Goal: Task Accomplishment & Management: Use online tool/utility

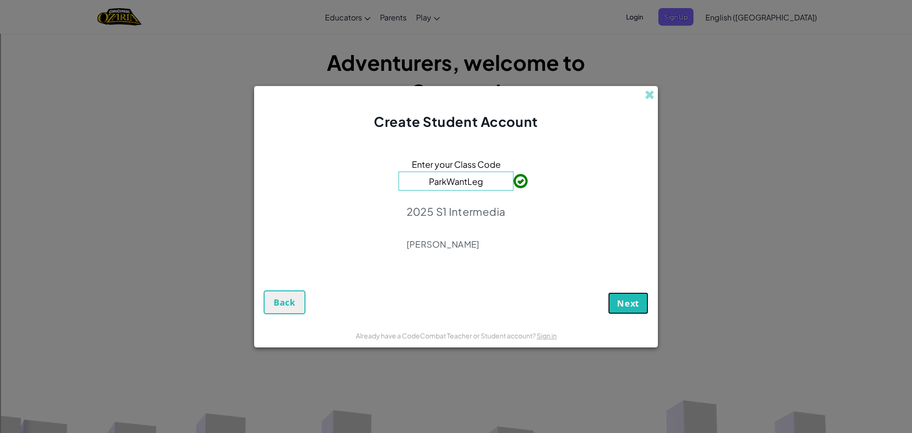
click at [627, 299] on span "Next" at bounding box center [628, 302] width 22 height 11
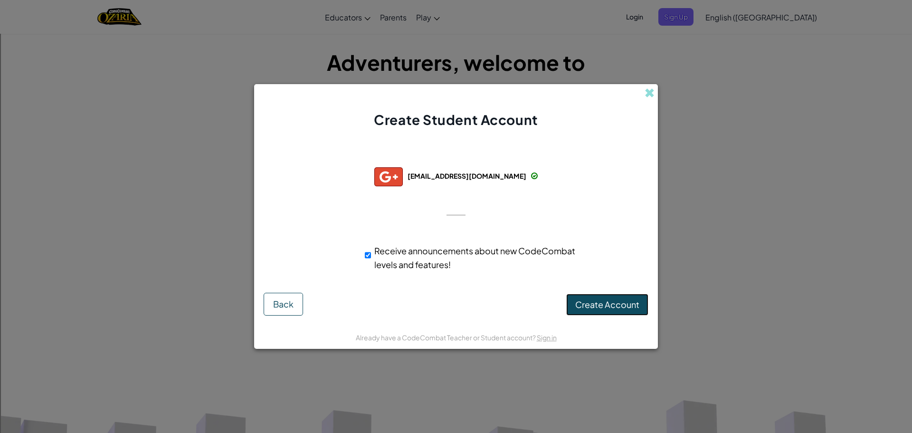
click at [608, 305] on span "Create Account" at bounding box center [607, 304] width 64 height 11
click at [624, 305] on button "Create Account" at bounding box center [607, 304] width 82 height 22
click at [624, 301] on div "Creating Account... Back" at bounding box center [455, 303] width 385 height 23
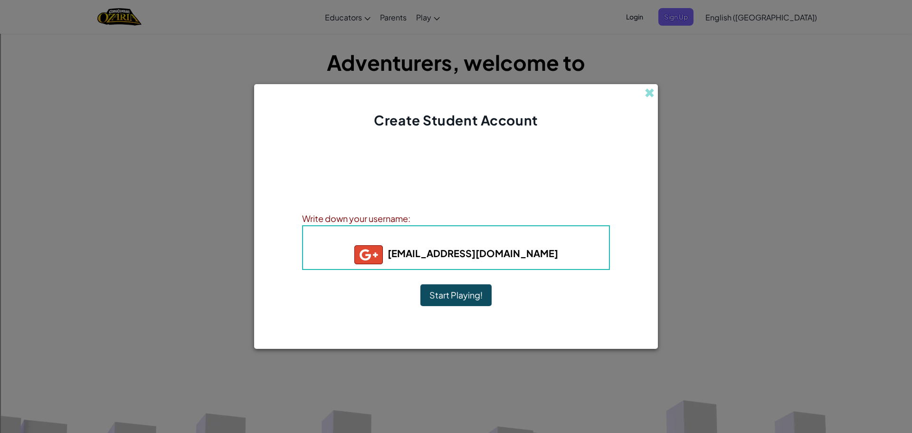
click at [480, 298] on button "Start Playing!" at bounding box center [455, 295] width 71 height 22
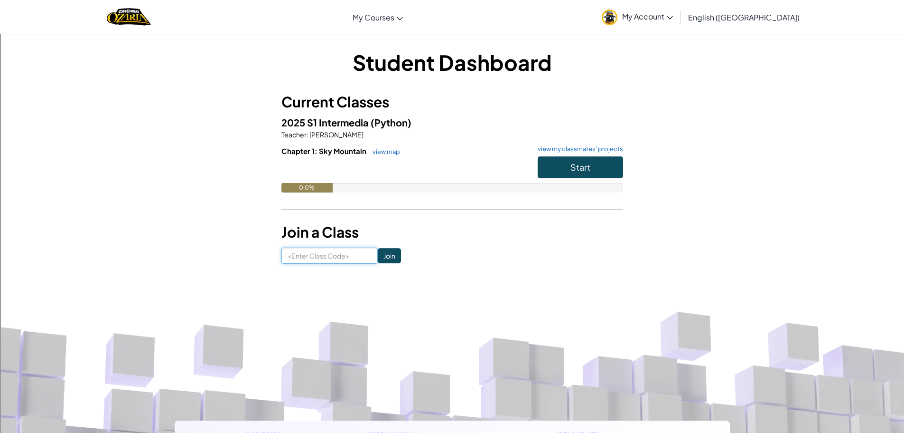
click at [284, 259] on input at bounding box center [330, 255] width 96 height 16
type input "parkwantleg"
click input "Join" at bounding box center [389, 255] width 23 height 15
click at [295, 248] on div "Student Dashboard Current Classes 2025 S1 Intermedia (Python) Teacher : James L…" at bounding box center [453, 155] width 342 height 216
click at [303, 251] on input at bounding box center [330, 255] width 96 height 16
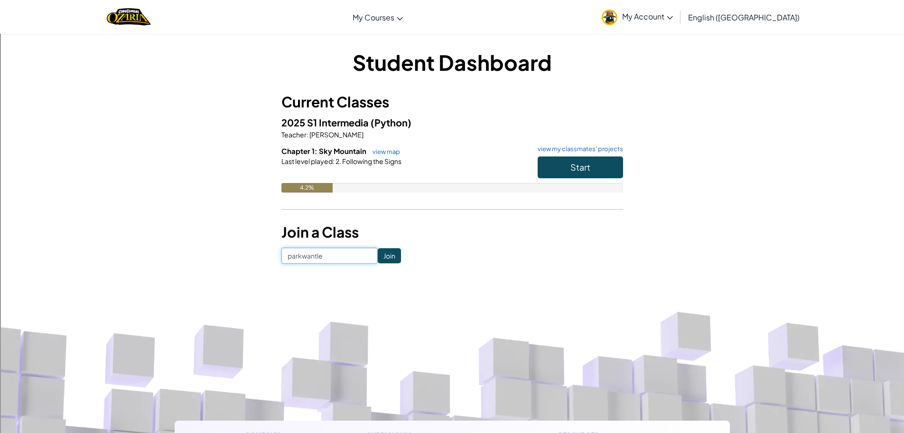
type input "parkwantleg"
click input "Join" at bounding box center [389, 255] width 23 height 15
click at [579, 173] on button "Start" at bounding box center [580, 167] width 85 height 22
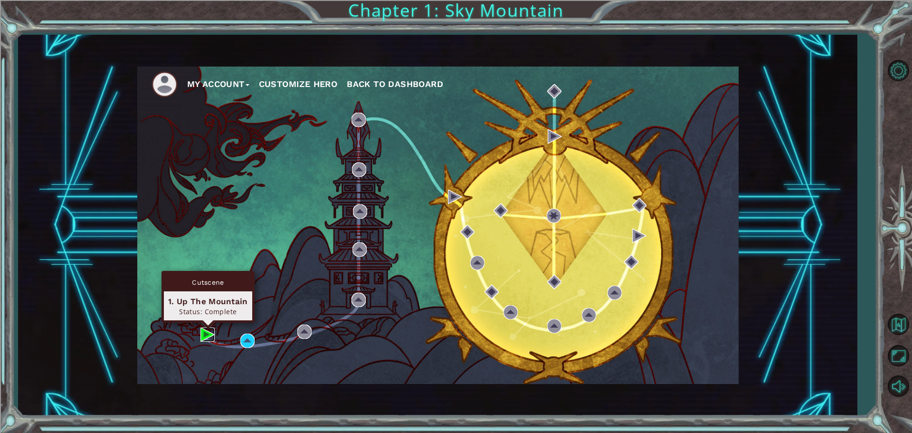
click at [206, 333] on img at bounding box center [207, 334] width 14 height 14
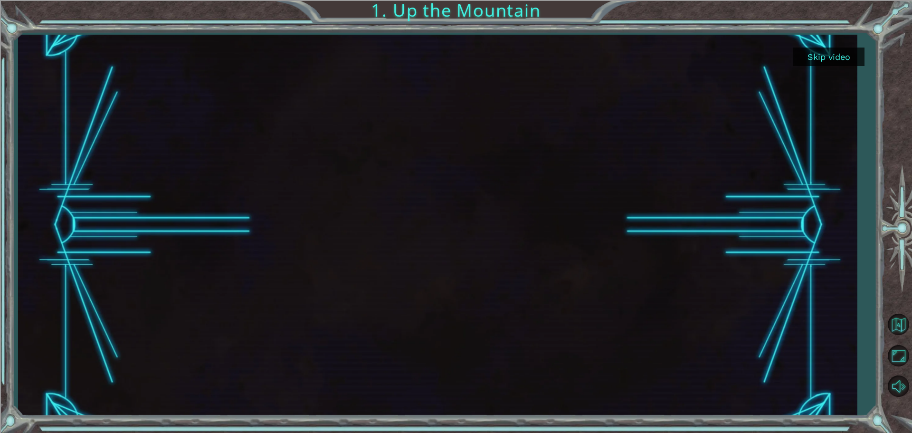
drag, startPoint x: 286, startPoint y: 134, endPoint x: 292, endPoint y: 133, distance: 6.7
click at [292, 133] on div at bounding box center [437, 225] width 677 height 381
click at [424, 148] on div at bounding box center [437, 225] width 677 height 381
drag, startPoint x: 452, startPoint y: 157, endPoint x: 541, endPoint y: 184, distance: 92.7
click at [344, 197] on div at bounding box center [437, 225] width 677 height 381
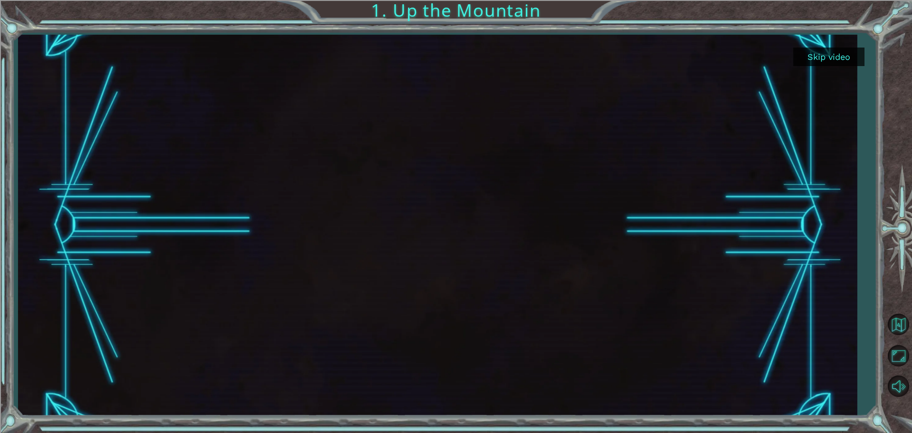
click at [427, 39] on div at bounding box center [437, 225] width 677 height 381
click at [802, 61] on button "Skip video" at bounding box center [828, 56] width 71 height 19
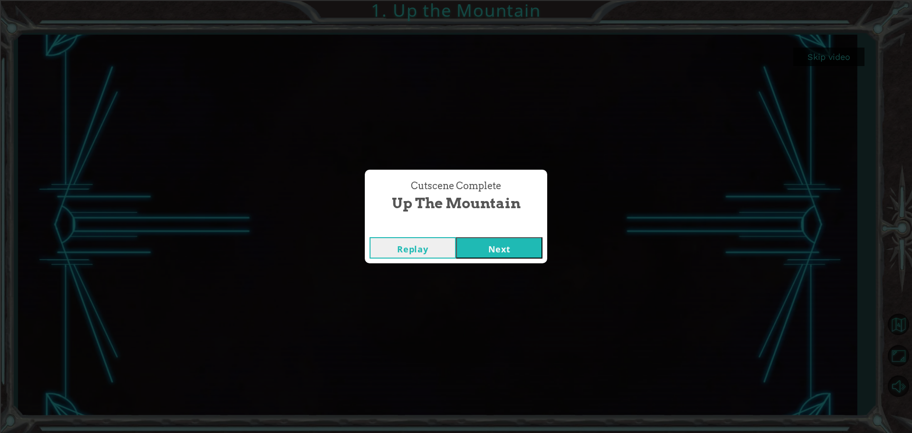
click at [432, 245] on button "Replay" at bounding box center [412, 247] width 86 height 21
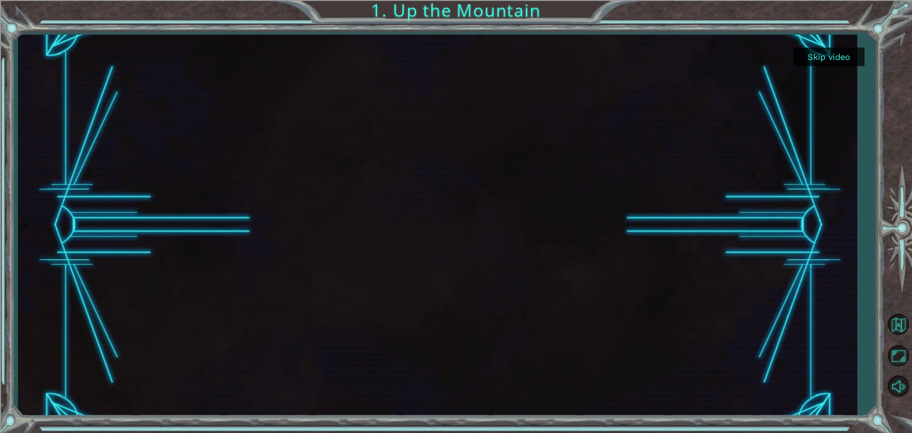
click at [831, 185] on div at bounding box center [437, 225] width 838 height 381
click at [815, 66] on div at bounding box center [437, 225] width 838 height 381
click at [812, 57] on button "Skip video" at bounding box center [828, 56] width 71 height 19
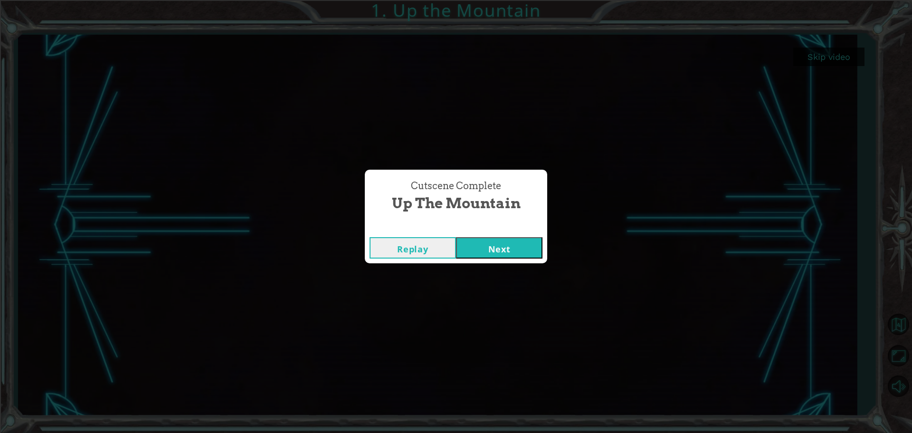
click at [510, 248] on button "Next" at bounding box center [499, 247] width 86 height 21
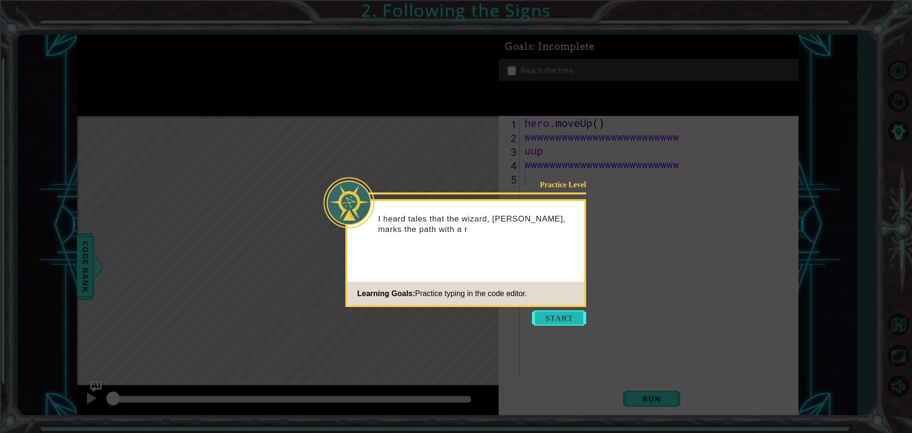
click at [549, 318] on button "Start" at bounding box center [559, 317] width 54 height 15
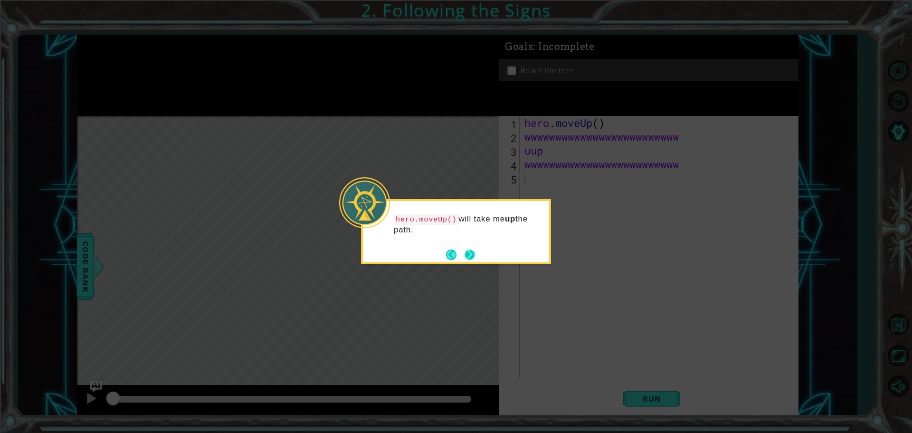
click at [462, 250] on footer at bounding box center [460, 254] width 29 height 14
click at [456, 261] on footer at bounding box center [460, 254] width 29 height 14
click at [446, 252] on button "Back" at bounding box center [455, 254] width 19 height 10
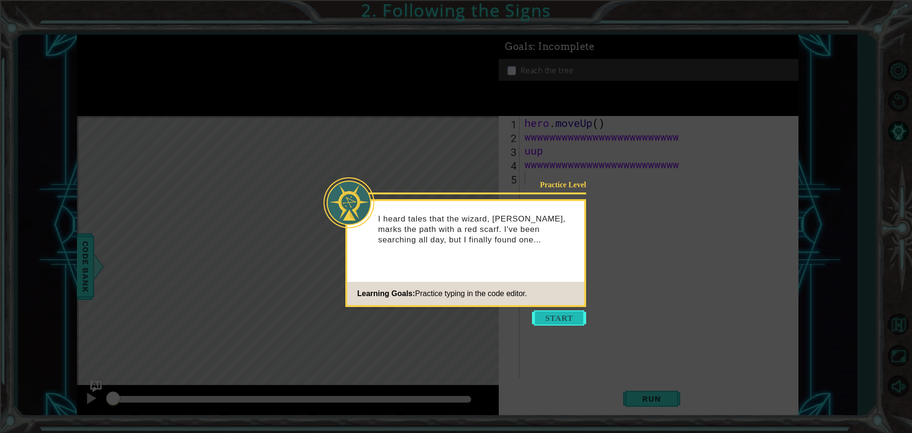
click at [539, 321] on button "Start" at bounding box center [559, 317] width 54 height 15
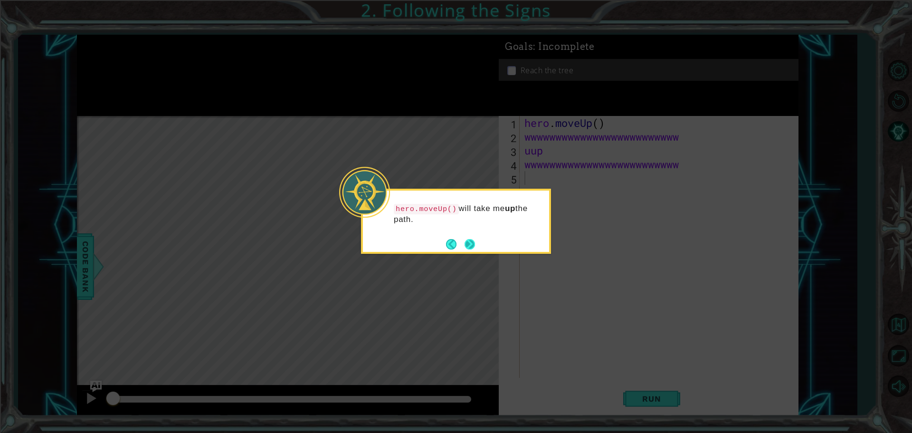
click at [475, 244] on button "Next" at bounding box center [469, 244] width 10 height 10
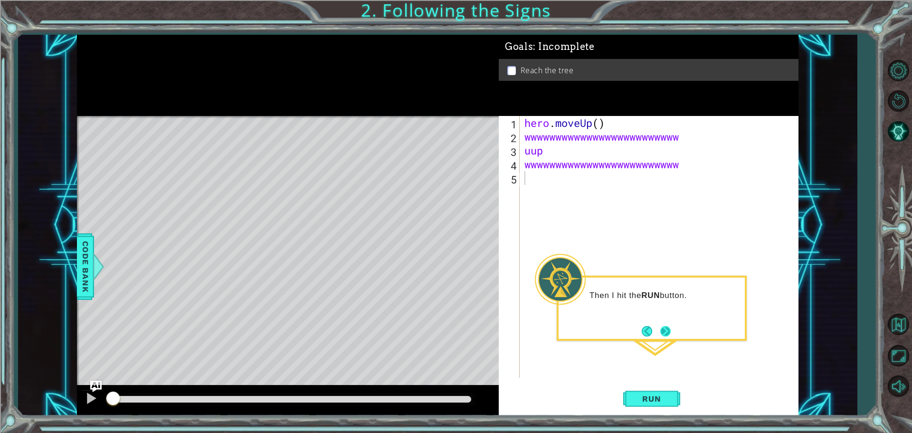
click at [669, 324] on footer at bounding box center [655, 331] width 29 height 14
click at [667, 327] on button "Next" at bounding box center [665, 331] width 10 height 10
click at [664, 329] on div "hero . moveUp ( ) wwwwwwwwwwwwwwwwwwwwwwwww uup wwwwwwwwwwwwwwwwwwwwwwwww" at bounding box center [661, 260] width 278 height 289
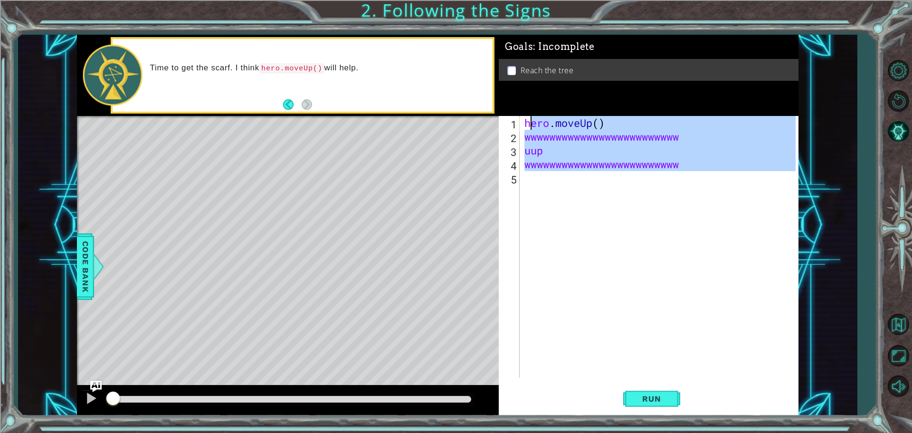
drag, startPoint x: 684, startPoint y: 177, endPoint x: 472, endPoint y: 102, distance: 225.1
click at [472, 102] on div "1 ההההההההההההההההההההההההההההההההההההההההההההההההההההההההההההההההההההההההההההה…" at bounding box center [437, 225] width 721 height 381
type textarea "hero.moveUp() wwwwwwwwwwwwwwwwwwwwwwwww"
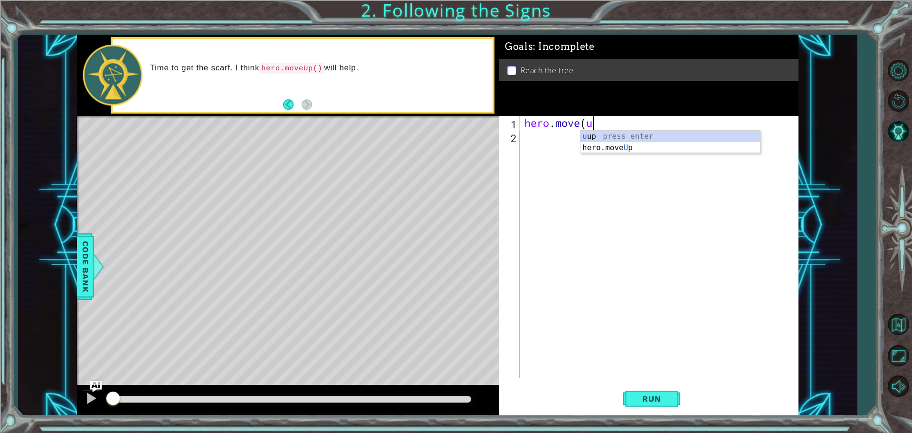
scroll to position [0, 3]
type textarea "hero.move(up)"
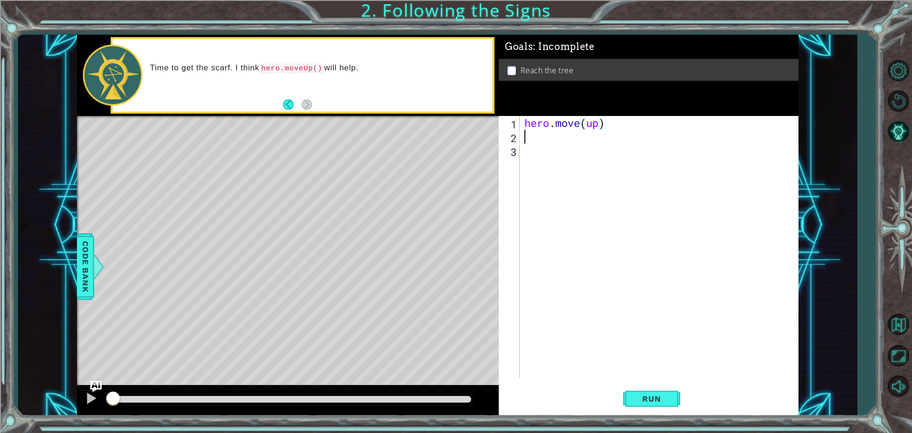
scroll to position [0, 0]
drag, startPoint x: 648, startPoint y: 395, endPoint x: 680, endPoint y: 403, distance: 33.2
click at [659, 399] on span "Run" at bounding box center [651, 398] width 38 height 9
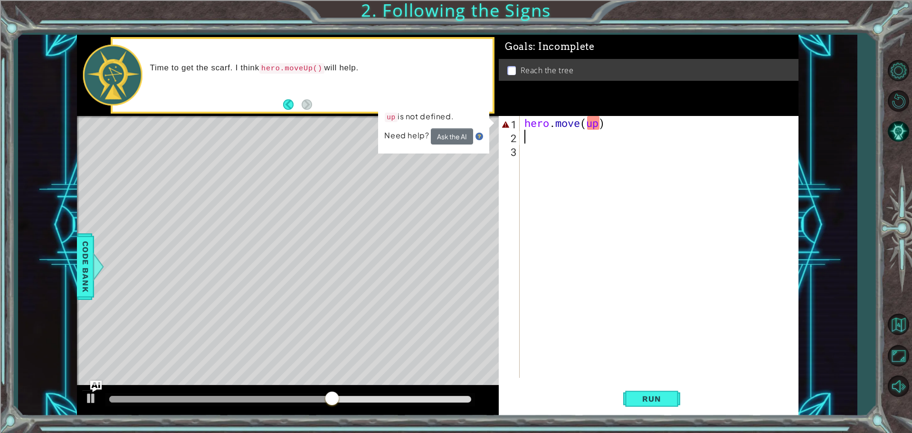
click at [595, 130] on div "hero . move ( up )" at bounding box center [661, 260] width 278 height 289
click at [599, 125] on div "hero . move ( up )" at bounding box center [661, 260] width 278 height 289
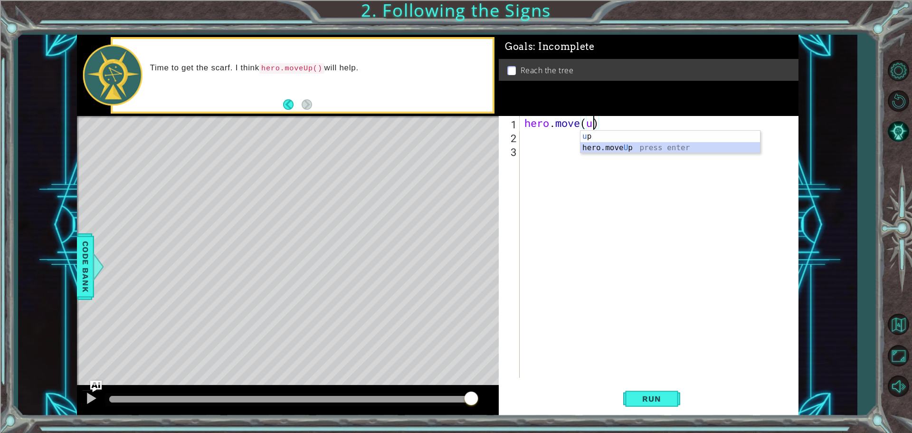
click at [607, 151] on div "u p press enter hero.move U p press enter" at bounding box center [669, 154] width 179 height 46
type textarea "hero.moveUp()"
click at [641, 391] on button "Run" at bounding box center [651, 398] width 57 height 30
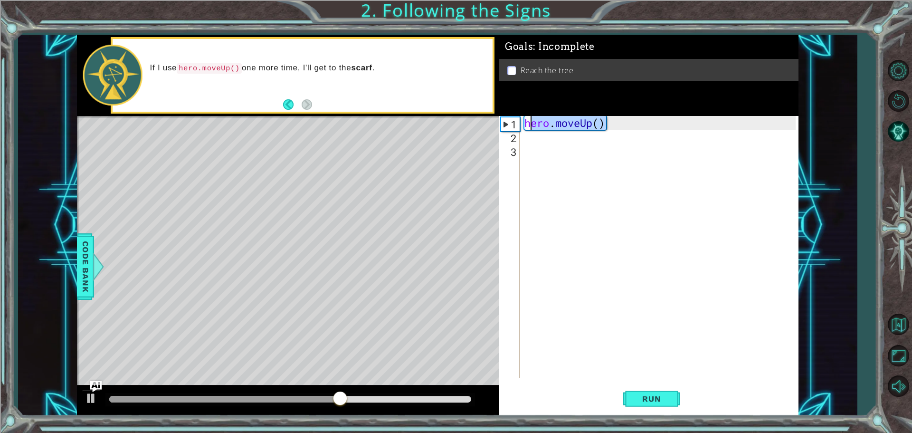
drag, startPoint x: 615, startPoint y: 119, endPoint x: 519, endPoint y: 121, distance: 95.9
click at [519, 121] on div "hero.moveUp() 1 2 3 hero . moveUp ( ) ההההההההההההההההההההההההההההההההההההההההה…" at bounding box center [647, 247] width 297 height 262
paste textarea "Code Area"
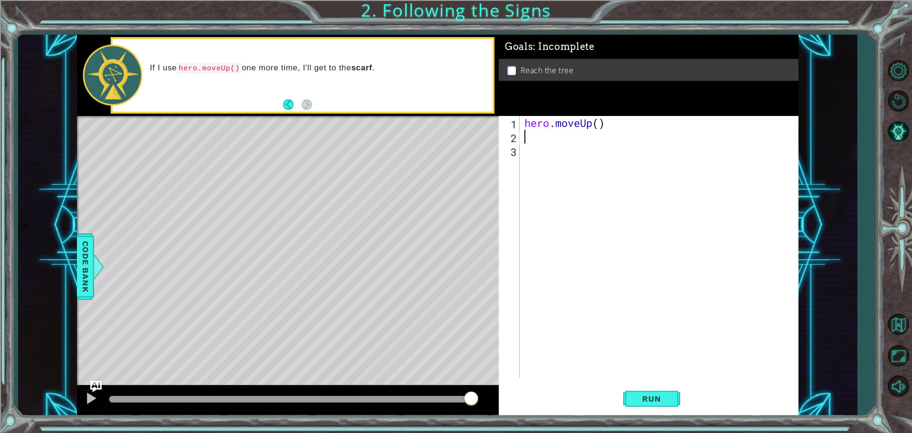
paste textarea "hero.moveUp()"
type textarea "hero.moveUp()"
click at [647, 393] on button "Run" at bounding box center [651, 398] width 57 height 30
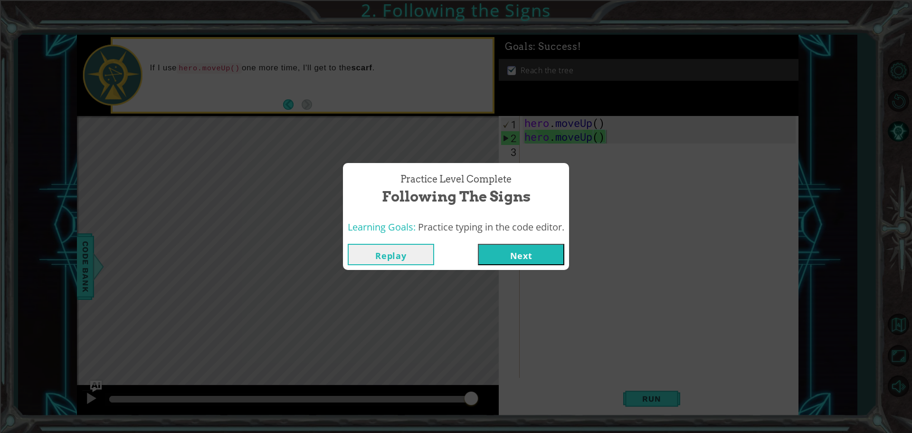
click at [527, 259] on button "Next" at bounding box center [521, 254] width 86 height 21
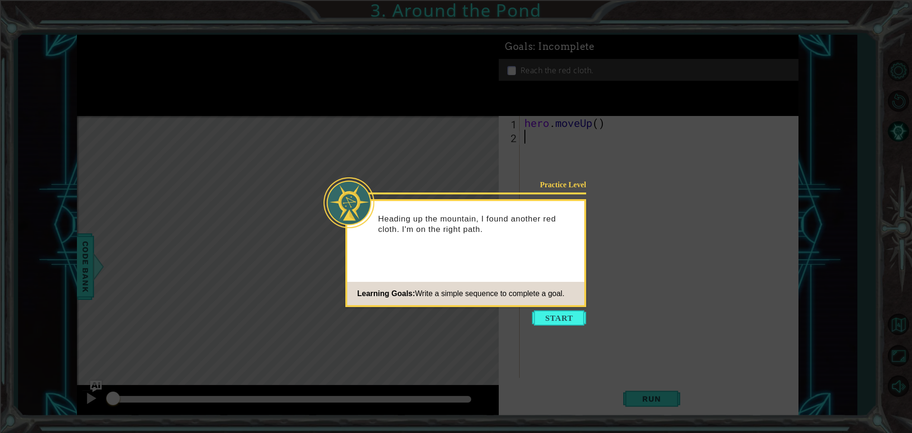
click at [566, 323] on button "Start" at bounding box center [559, 317] width 54 height 15
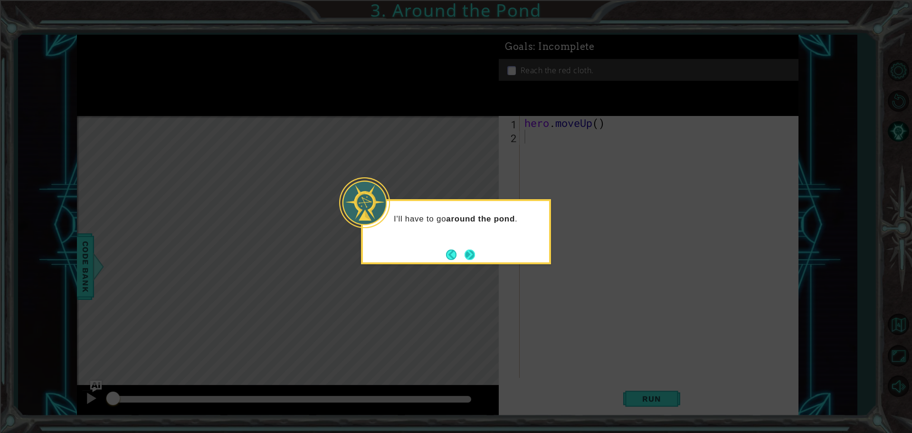
click at [468, 258] on button "Next" at bounding box center [469, 254] width 10 height 10
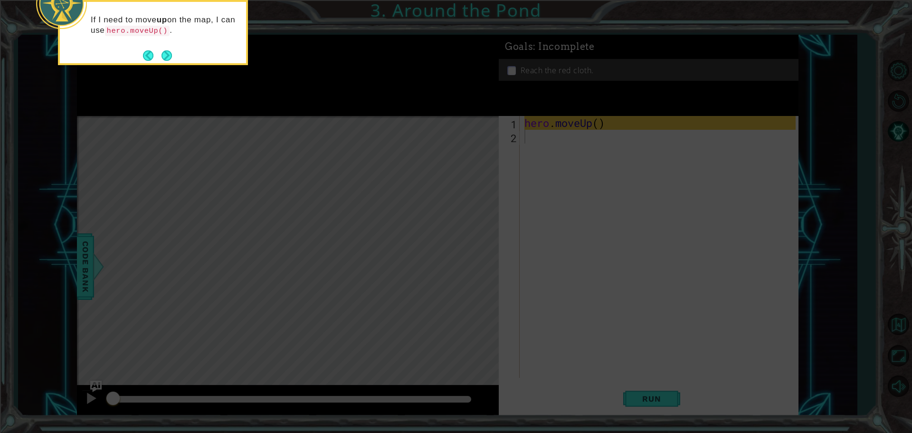
click at [170, 54] on button "Next" at bounding box center [166, 55] width 10 height 10
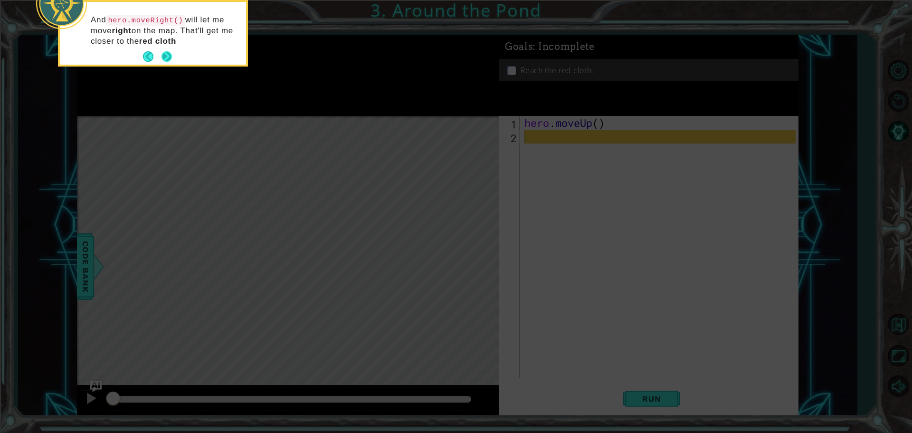
click at [170, 58] on button "Next" at bounding box center [166, 56] width 10 height 10
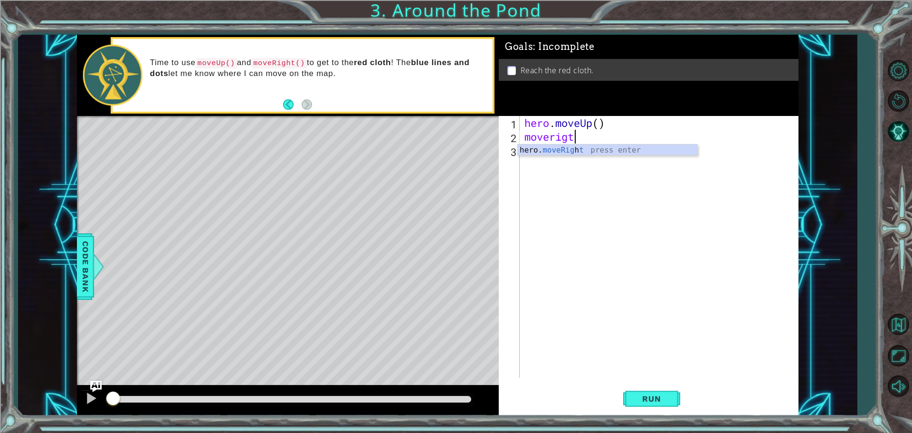
scroll to position [0, 2]
type textarea "moverig"
click at [555, 151] on div "moveRig ht press enter" at bounding box center [606, 161] width 179 height 34
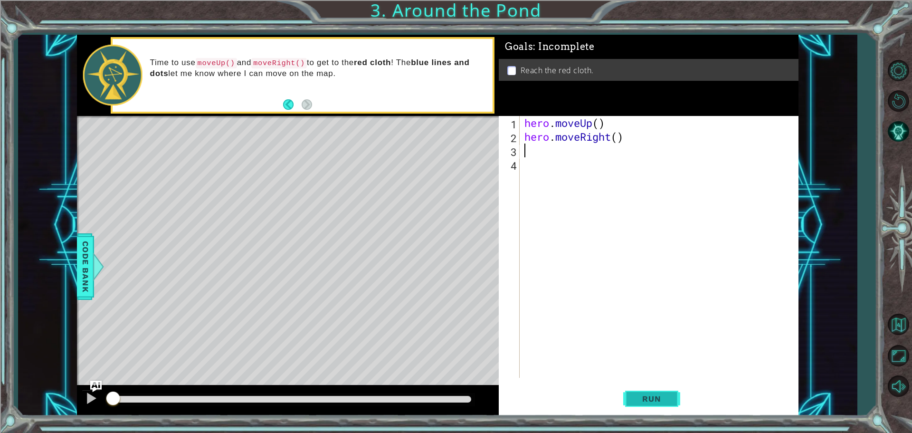
click at [649, 401] on span "Run" at bounding box center [651, 398] width 38 height 9
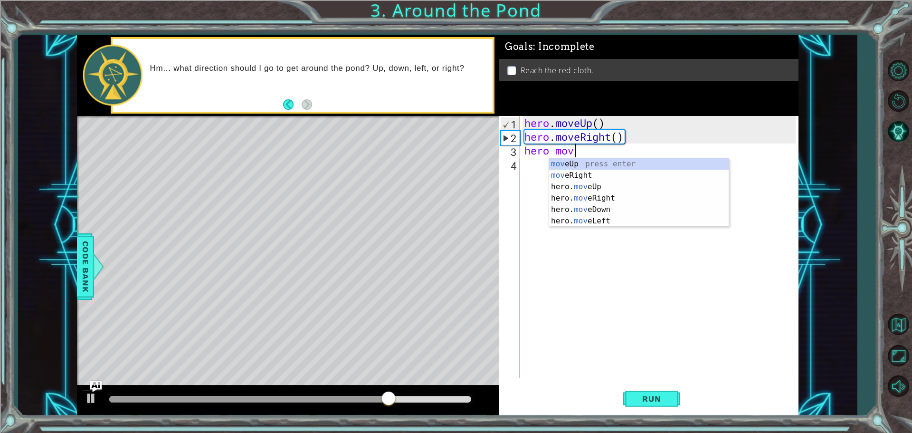
scroll to position [0, 1]
type textarea "hero m"
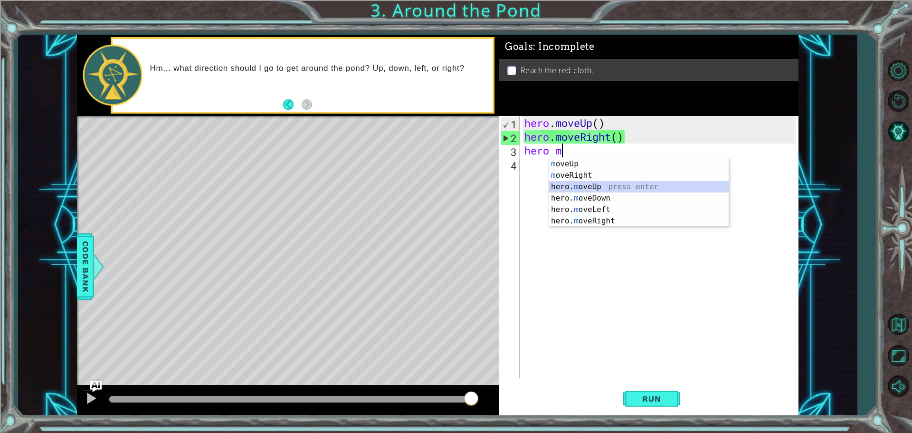
click at [565, 186] on div "m oveUp press enter m oveRight press enter hero. m oveUp press enter hero. m ov…" at bounding box center [638, 203] width 179 height 91
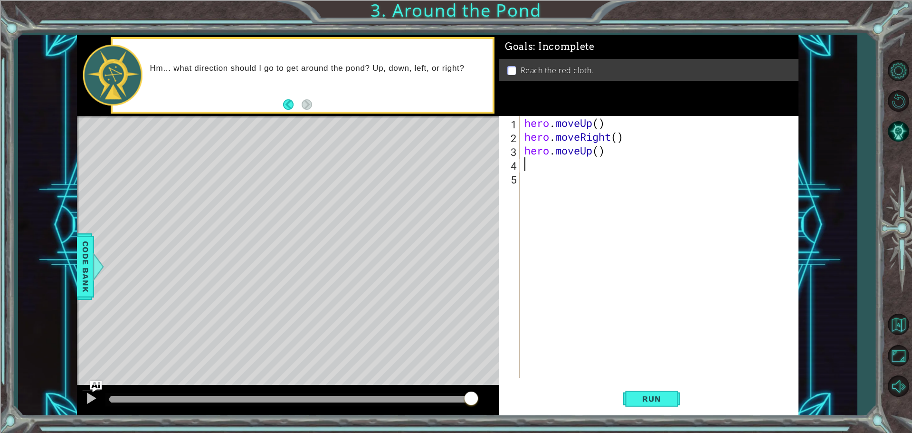
paste textarea "hero.moveUp()"
type textarea "hero.moveUp()"
click at [644, 391] on button "Run" at bounding box center [651, 398] width 57 height 30
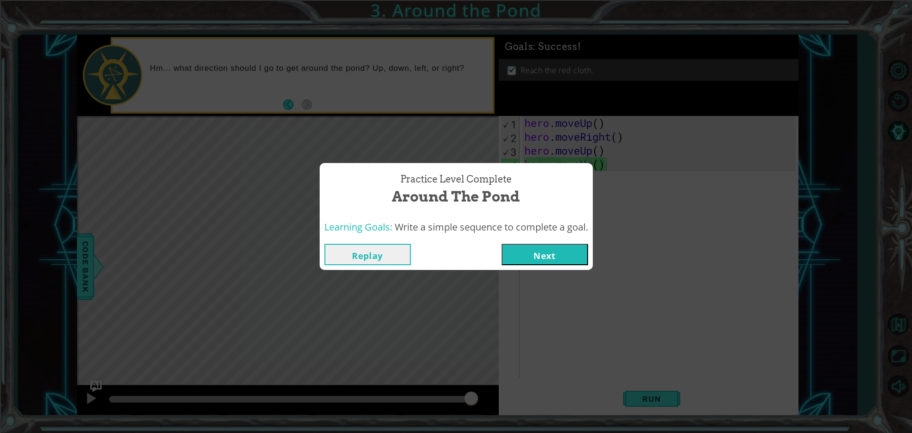
click at [536, 235] on div "Learning Goals: Write a simple sequence to complete a goal." at bounding box center [456, 227] width 273 height 23
click at [541, 247] on button "Next" at bounding box center [544, 254] width 86 height 21
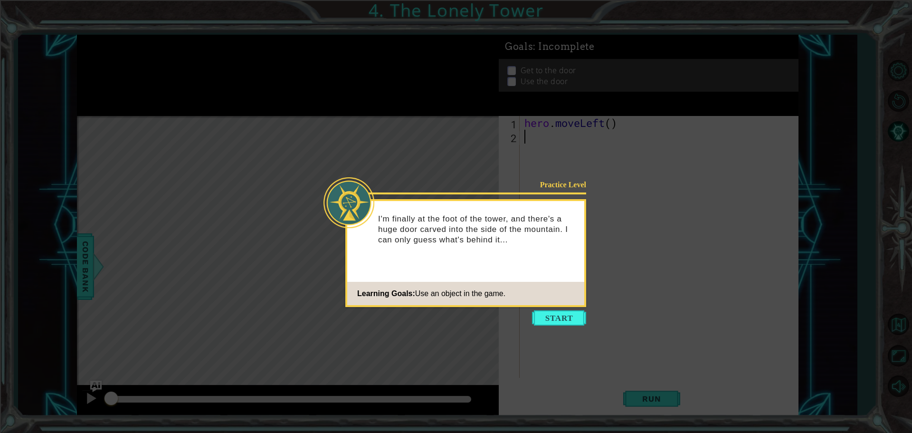
click at [532, 307] on icon at bounding box center [456, 216] width 912 height 433
click at [551, 315] on button "Start" at bounding box center [559, 317] width 54 height 15
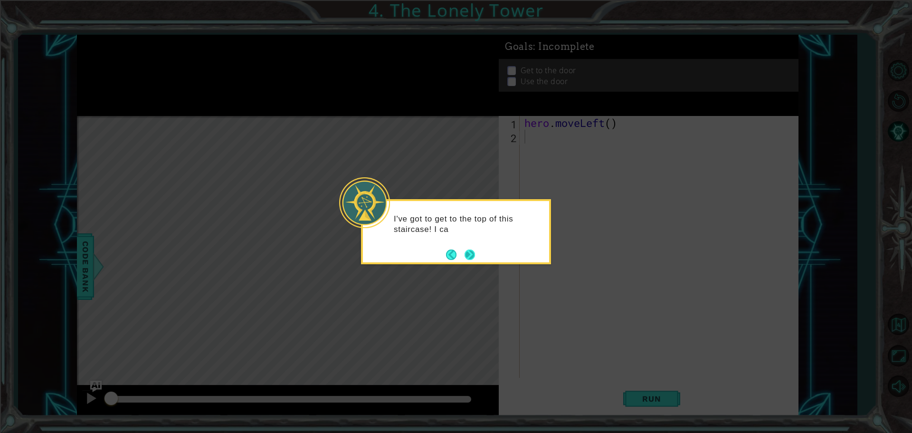
click at [467, 251] on button "Next" at bounding box center [469, 254] width 10 height 10
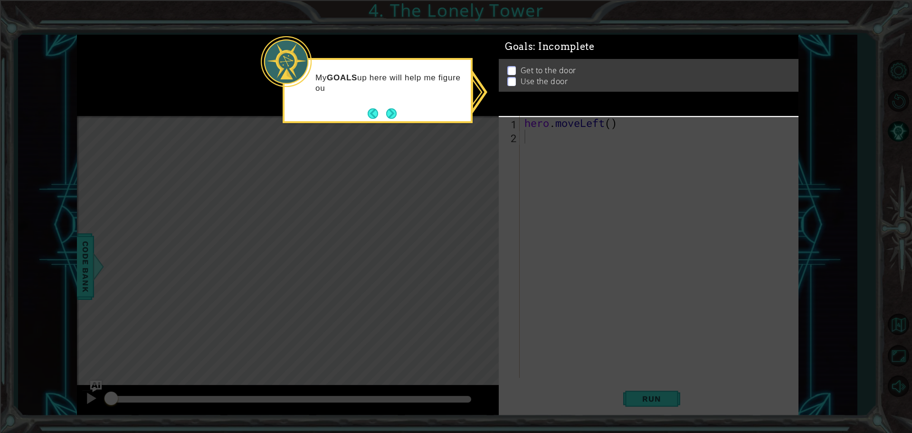
click at [394, 111] on button "Next" at bounding box center [391, 113] width 10 height 10
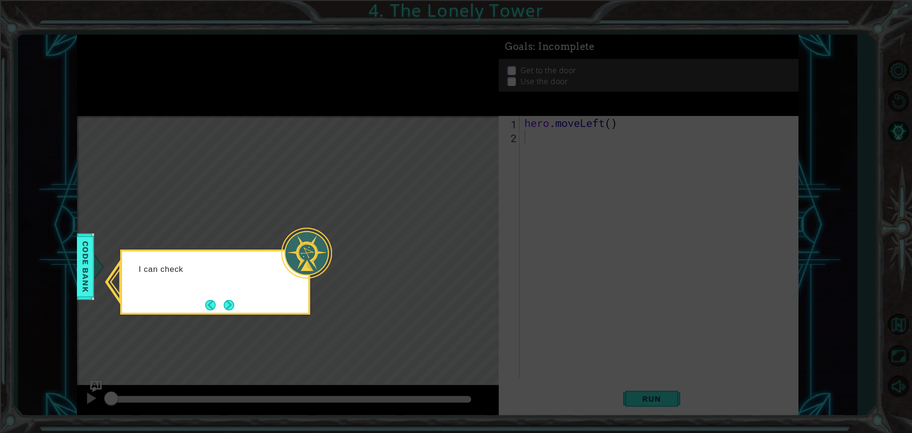
click at [318, 291] on icon at bounding box center [456, 216] width 912 height 433
drag, startPoint x: 234, startPoint y: 302, endPoint x: 223, endPoint y: 299, distance: 11.0
click at [232, 301] on button "Next" at bounding box center [229, 305] width 10 height 10
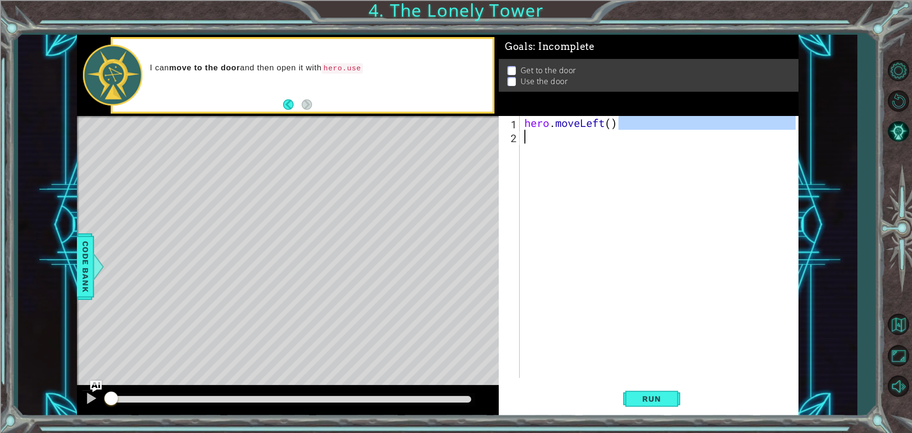
drag, startPoint x: 630, startPoint y: 127, endPoint x: 442, endPoint y: 133, distance: 187.6
click at [442, 133] on div "1 ההההההההההההההההההההההההההההההההההההההההההההההההההההההההההההההההההההההההההההה…" at bounding box center [437, 225] width 721 height 381
click at [626, 121] on div "hero . moveLeft ( )" at bounding box center [658, 247] width 273 height 262
type textarea "hero.moveLeft()"
drag, startPoint x: 602, startPoint y: 119, endPoint x: 577, endPoint y: 126, distance: 25.2
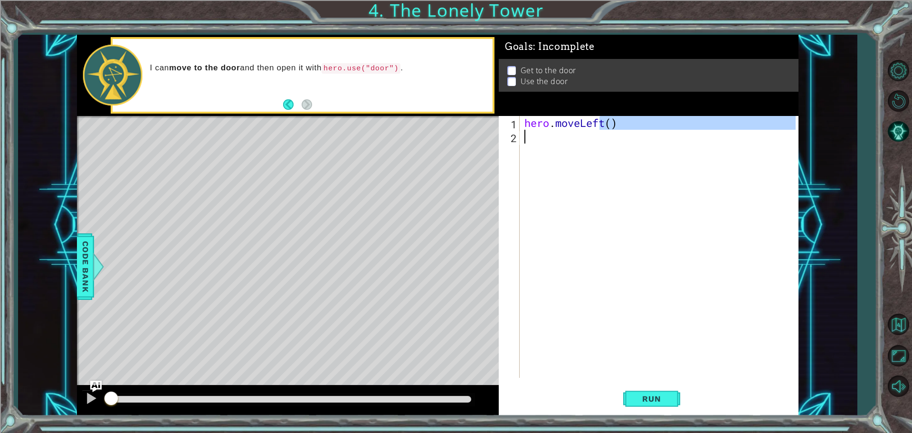
click at [567, 128] on div "hero . moveLeft ( )" at bounding box center [661, 260] width 278 height 289
click at [620, 123] on div "hero . moveLeft ( )" at bounding box center [661, 260] width 278 height 289
drag, startPoint x: 612, startPoint y: 123, endPoint x: 607, endPoint y: 121, distance: 6.4
click at [590, 126] on div "hero . moveLeft ( )" at bounding box center [661, 260] width 278 height 289
click at [621, 122] on div "hero . moveLeft ( )" at bounding box center [661, 260] width 278 height 289
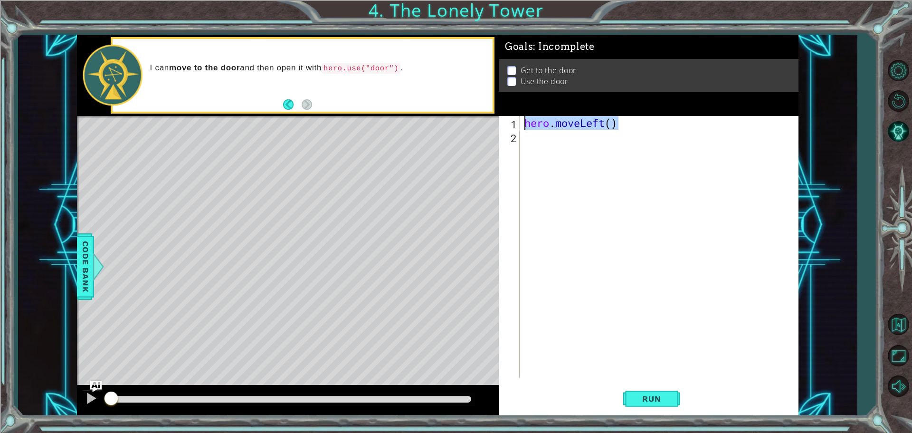
drag, startPoint x: 620, startPoint y: 122, endPoint x: 548, endPoint y: 121, distance: 72.2
click at [523, 129] on div "hero . moveLeft ( )" at bounding box center [661, 260] width 278 height 289
paste textarea "Code Area"
paste textarea "hero.moveLeft()"
type textarea "hero.moveLeft()"
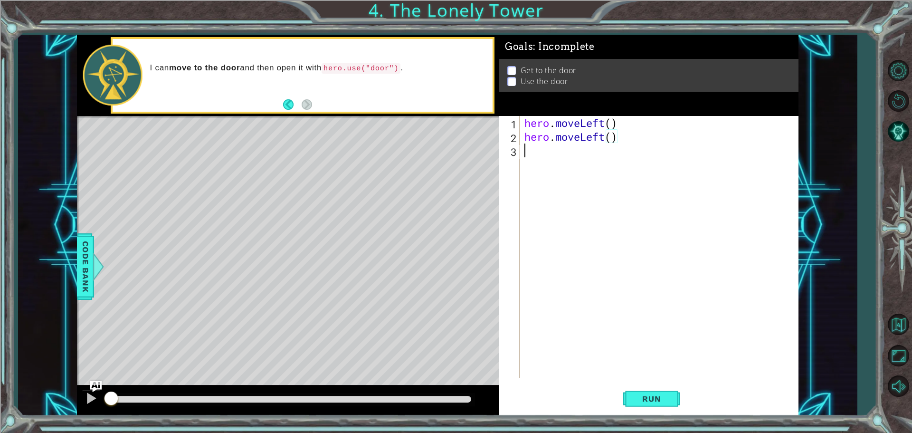
click at [536, 153] on div "hero . moveLeft ( ) hero . moveLeft ( )" at bounding box center [661, 260] width 278 height 289
type textarea "hero.moveup()"
drag, startPoint x: 613, startPoint y: 151, endPoint x: 459, endPoint y: 151, distance: 154.8
click at [459, 151] on div "1 ההההההההההההההההההההההההההההההההההההההההההההההההההההההההההההההההההההההההההההה…" at bounding box center [437, 225] width 721 height 381
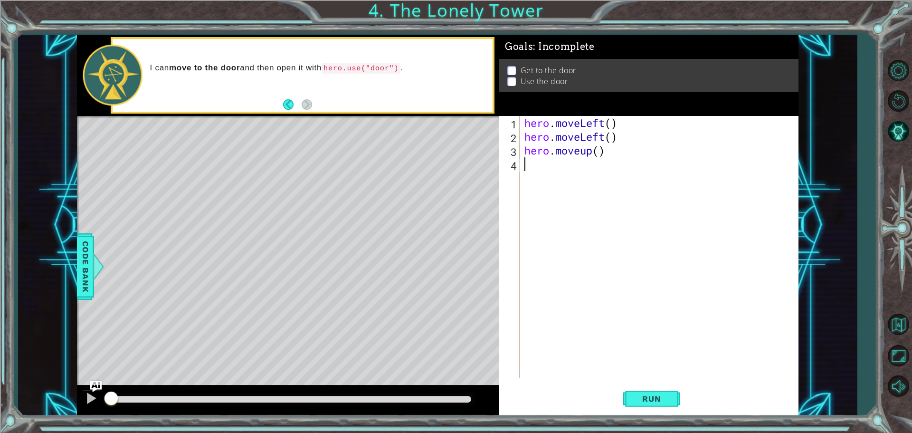
click at [534, 168] on div "hero . moveLeft ( ) hero . moveLeft ( ) hero . moveup ( )" at bounding box center [661, 260] width 278 height 289
paste textarea "hero.moveup()"
type textarea "hero.moveup()"
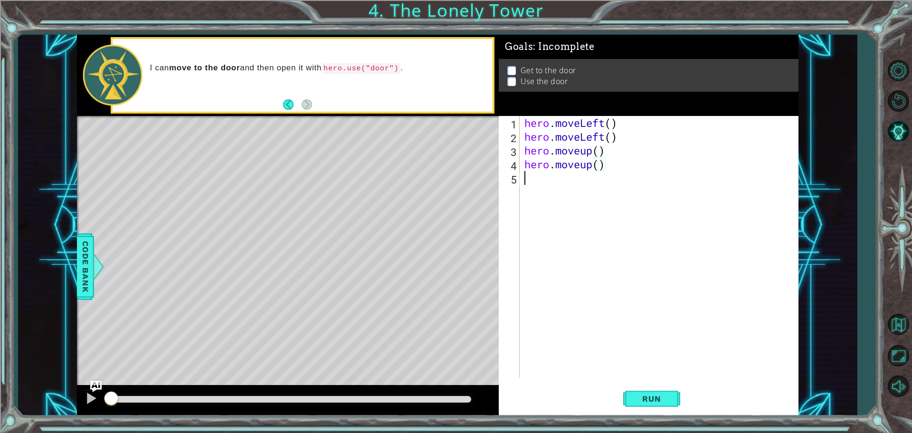
click at [529, 176] on div "hero . moveLeft ( ) hero . moveLeft ( ) hero . moveup ( ) hero . moveup ( )" at bounding box center [661, 260] width 278 height 289
paste textarea "hero.moveup()"
type textarea "hero.moveup()"
click at [540, 194] on div "hero . moveLeft ( ) hero . moveLeft ( ) hero . moveup ( ) hero . moveup ( ) her…" at bounding box center [661, 260] width 278 height 289
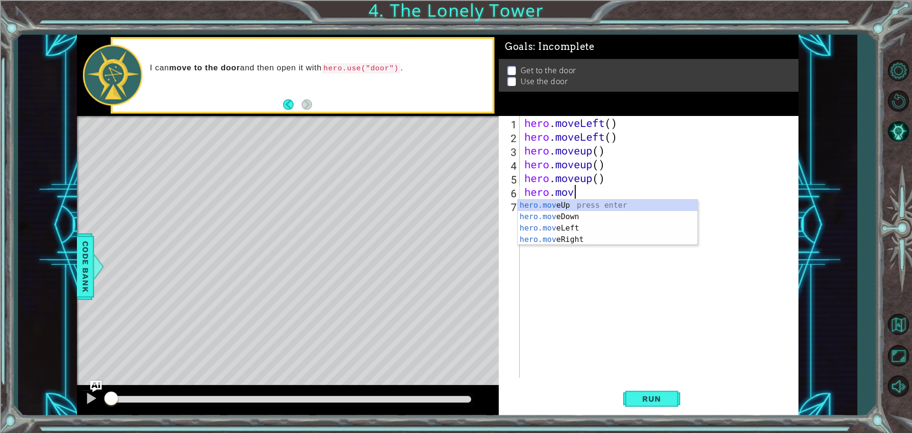
type textarea "hero.move"
click at [545, 242] on div "hero.move Up press enter hero.move Down press enter hero.move Left press enter …" at bounding box center [606, 233] width 179 height 68
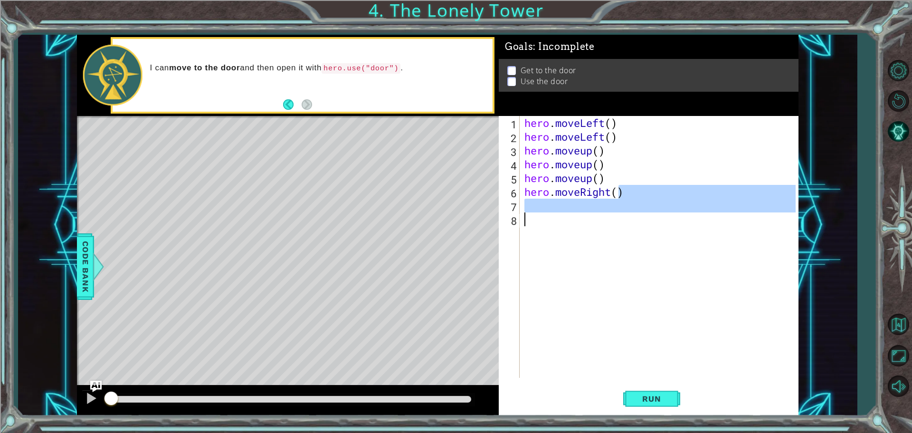
drag, startPoint x: 621, startPoint y: 192, endPoint x: 508, endPoint y: 223, distance: 117.1
click at [508, 223] on div "1 2 3 4 5 6 7 8 hero . moveLeft ( ) hero . moveLeft ( ) hero . moveup ( ) hero …" at bounding box center [647, 247] width 297 height 262
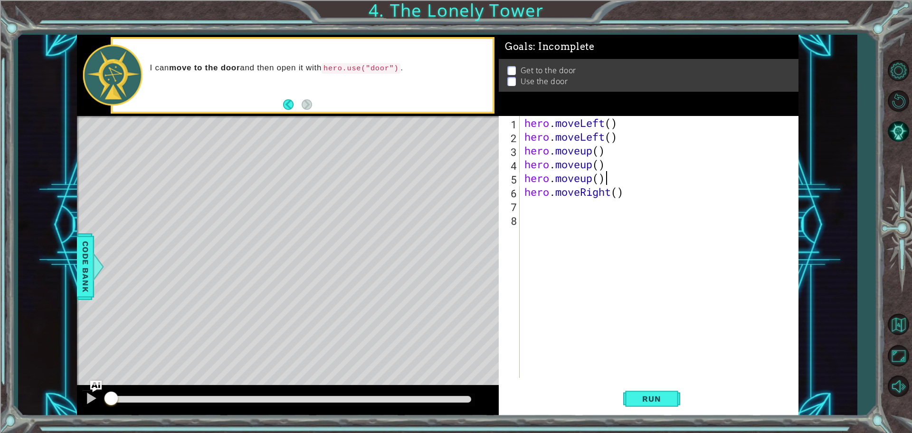
drag, startPoint x: 664, startPoint y: 179, endPoint x: 646, endPoint y: 194, distance: 23.7
click at [659, 184] on div "hero . moveLeft ( ) hero . moveLeft ( ) hero . moveup ( ) hero . moveup ( ) her…" at bounding box center [661, 260] width 278 height 289
click at [646, 194] on div "hero . moveLeft ( ) hero . moveLeft ( ) hero . moveup ( ) hero . moveup ( ) her…" at bounding box center [661, 260] width 278 height 289
type textarea "hero.moveRight()"
drag, startPoint x: 645, startPoint y: 194, endPoint x: 527, endPoint y: 189, distance: 118.3
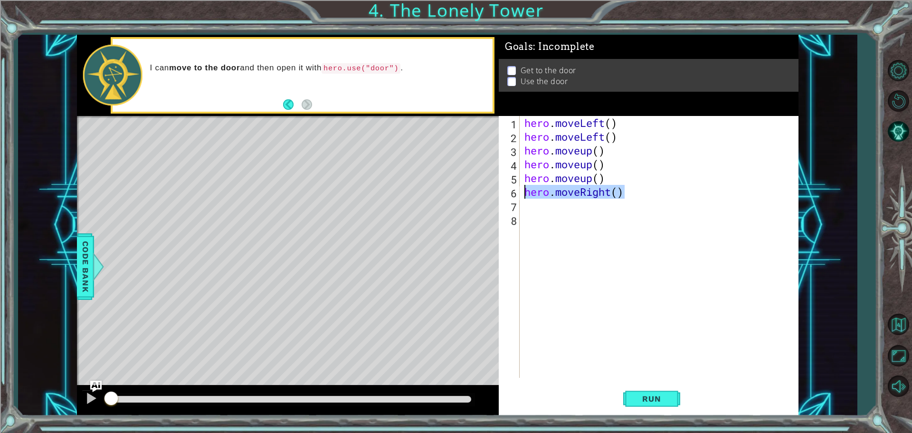
click at [527, 189] on div "hero . moveLeft ( ) hero . moveLeft ( ) hero . moveup ( ) hero . moveup ( ) her…" at bounding box center [661, 260] width 278 height 289
click at [528, 207] on div "hero . moveLeft ( ) hero . moveLeft ( ) hero . moveup ( ) hero . moveup ( ) her…" at bounding box center [661, 260] width 278 height 289
paste textarea "hero.moveRight()"
type textarea "hero.moveRight()"
click at [529, 220] on div "hero . moveLeft ( ) hero . moveLeft ( ) hero . moveup ( ) hero . moveup ( ) her…" at bounding box center [661, 260] width 278 height 289
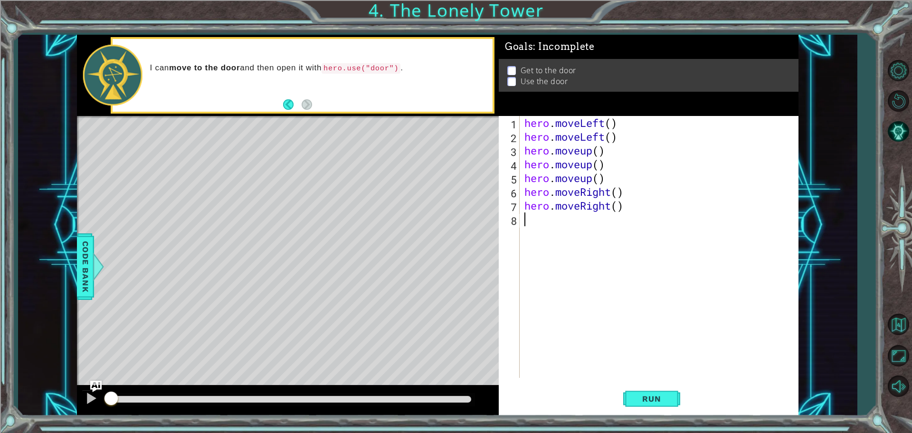
paste textarea "hero.moveRight()"
type textarea "hero.moveRight()"
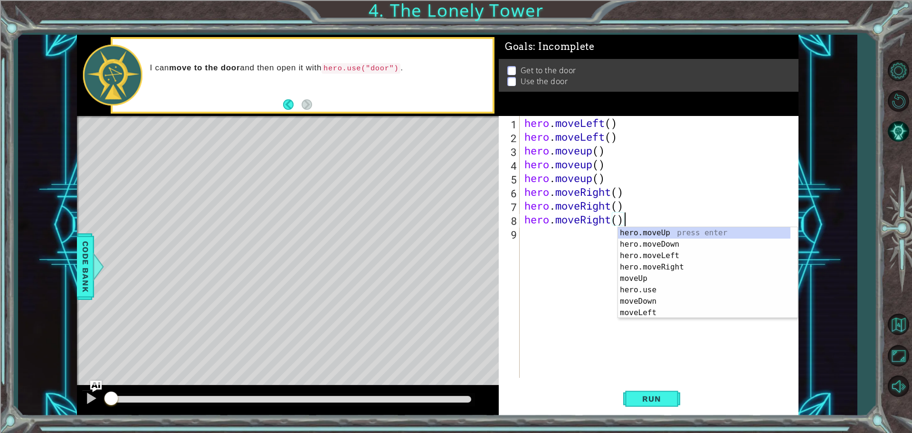
click at [592, 324] on div "hero . moveLeft ( ) hero . moveLeft ( ) hero . moveup ( ) hero . moveup ( ) her…" at bounding box center [661, 260] width 278 height 289
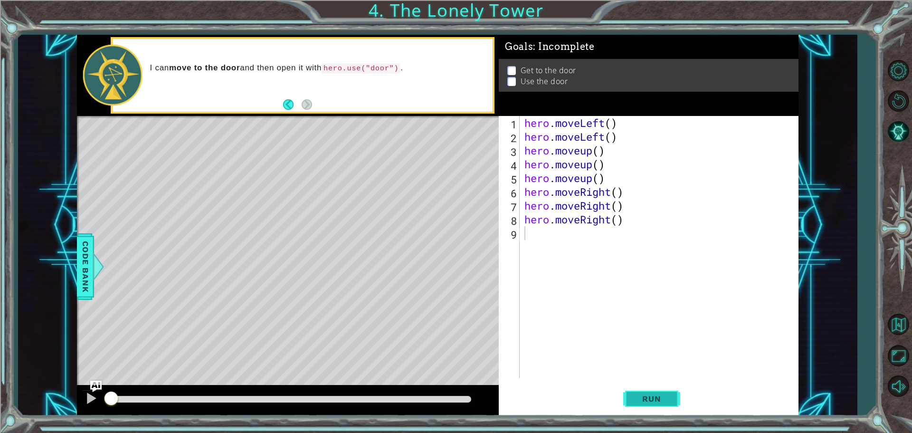
click at [640, 397] on span "Run" at bounding box center [651, 398] width 38 height 9
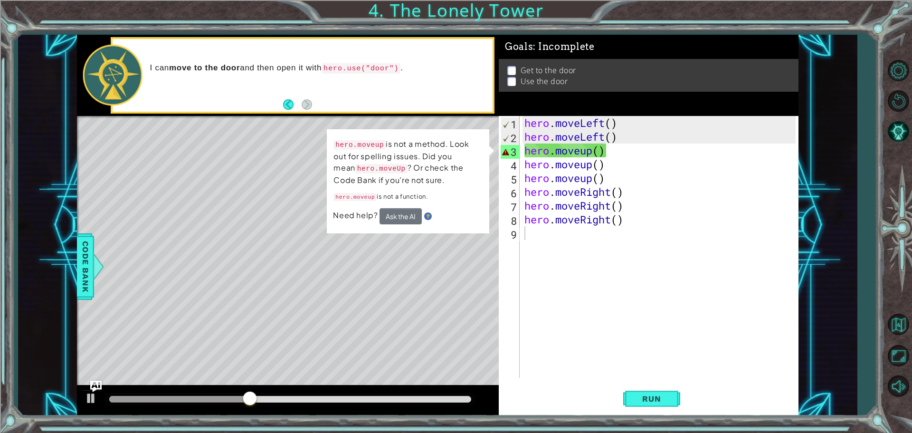
click at [476, 248] on div "Level Map" at bounding box center [296, 256] width 439 height 280
click at [549, 160] on div "hero . moveLeft ( ) hero . moveLeft ( ) hero . moveup ( ) hero . moveup ( ) her…" at bounding box center [661, 260] width 278 height 289
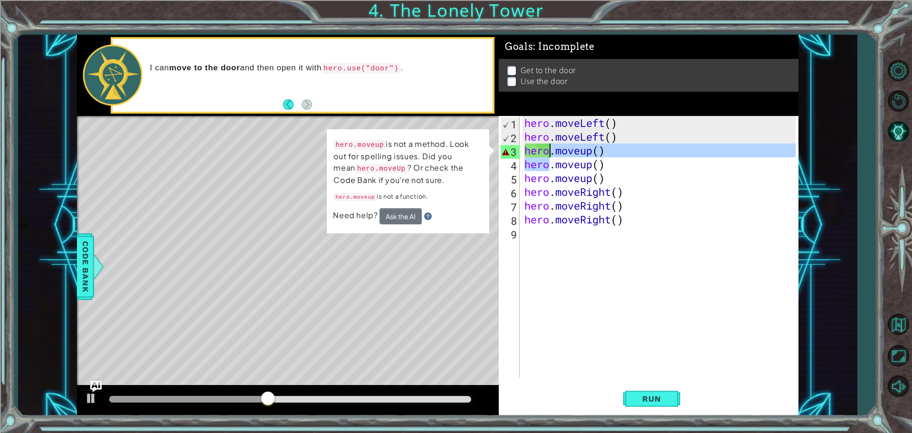
click at [549, 154] on div "hero . moveLeft ( ) hero . moveLeft ( ) hero . moveup ( ) hero . moveup ( ) her…" at bounding box center [661, 260] width 278 height 289
click at [549, 152] on div "hero . moveLeft ( ) hero . moveLeft ( ) hero . moveup ( ) hero . moveup ( ) her…" at bounding box center [658, 247] width 273 height 262
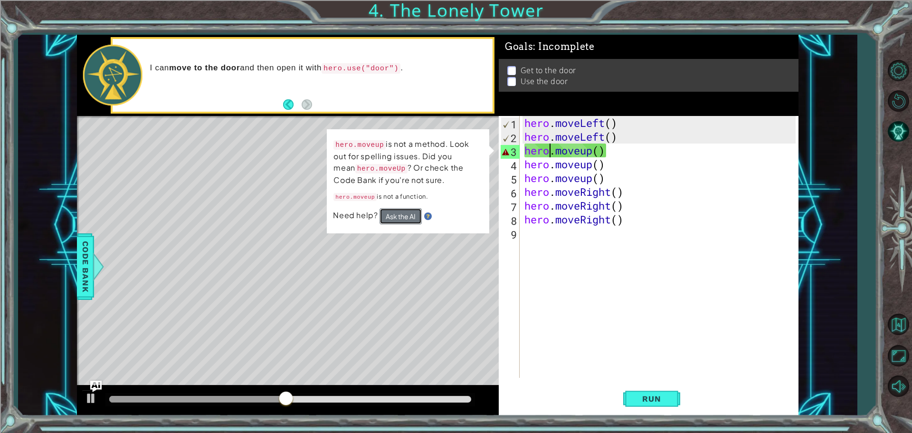
click at [405, 219] on button "Ask the AI" at bounding box center [400, 216] width 42 height 16
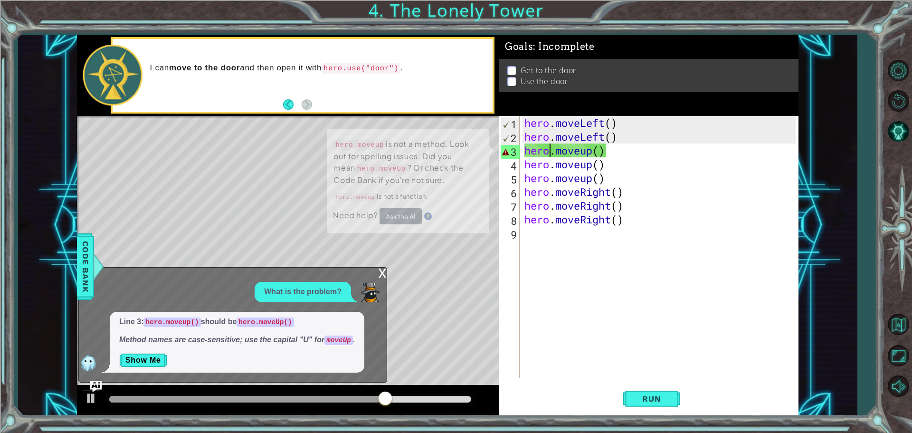
click at [156, 378] on div "x What is the problem? Line 3: hero.moveup() should be hero.moveUp() Method nam…" at bounding box center [232, 324] width 309 height 115
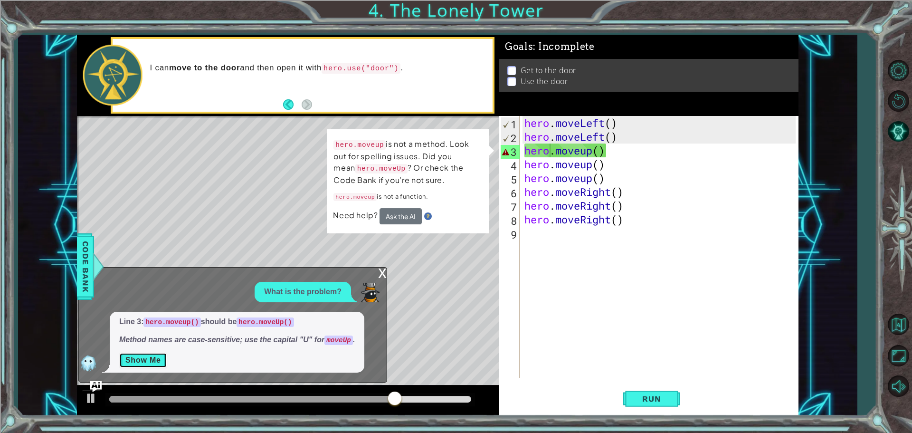
click at [158, 359] on button "Show Me" at bounding box center [143, 359] width 48 height 15
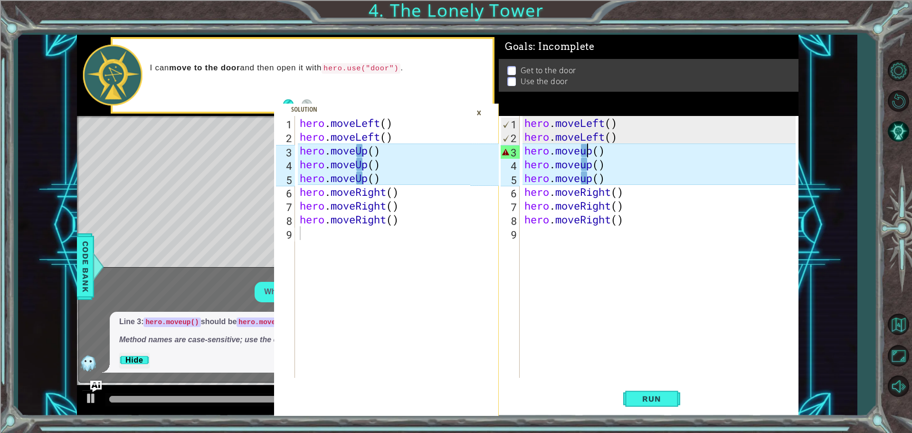
click at [587, 153] on div "hero . moveLeft ( ) hero . moveLeft ( ) hero . moveup ( ) hero . moveup ( ) her…" at bounding box center [661, 260] width 278 height 289
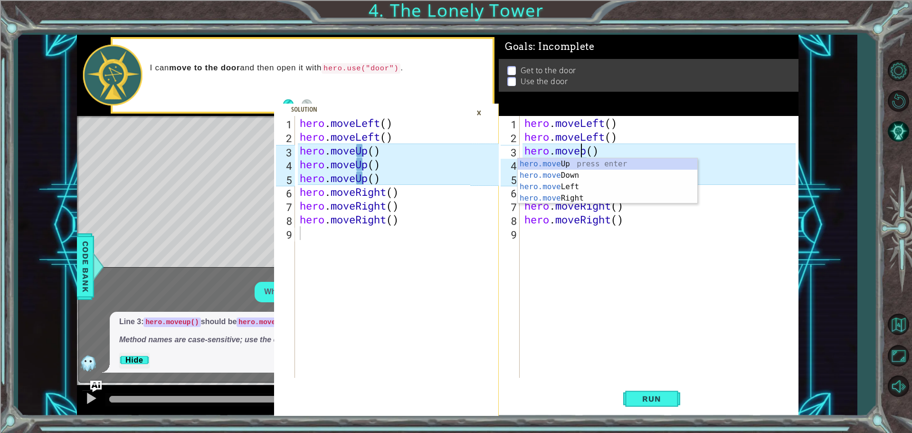
scroll to position [0, 3]
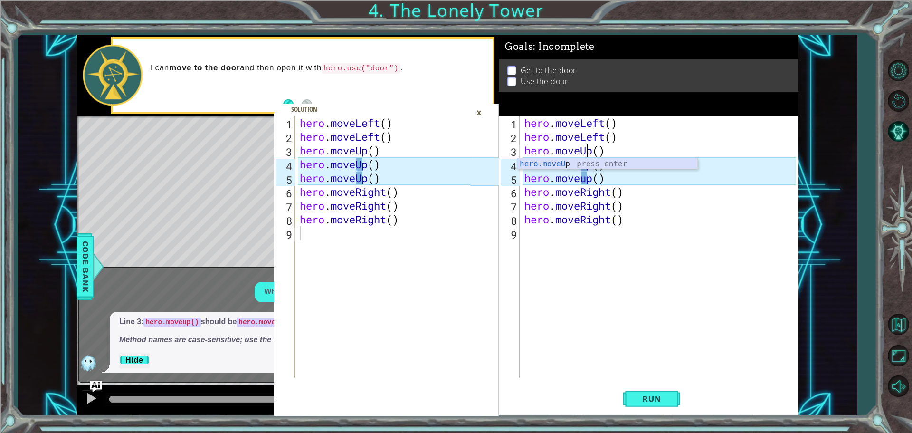
click at [594, 162] on div "hero.moveU p press enter" at bounding box center [606, 175] width 179 height 34
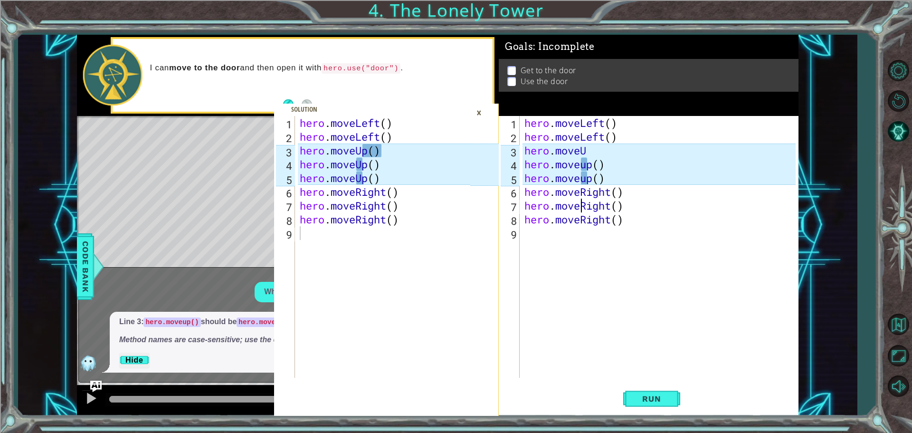
click at [583, 198] on div "hero . moveLeft ( ) hero . moveLeft ( ) hero . moveU hero . moveup ( ) hero . m…" at bounding box center [661, 260] width 278 height 289
click at [576, 189] on div "hero . moveLeft ( ) hero . moveLeft ( ) hero . moveU hero . moveup ( ) hero . m…" at bounding box center [661, 260] width 278 height 289
click at [587, 175] on div "hero . moveLeft ( ) hero . moveLeft ( ) hero . moveU hero . moveup ( ) hero . m…" at bounding box center [661, 260] width 278 height 289
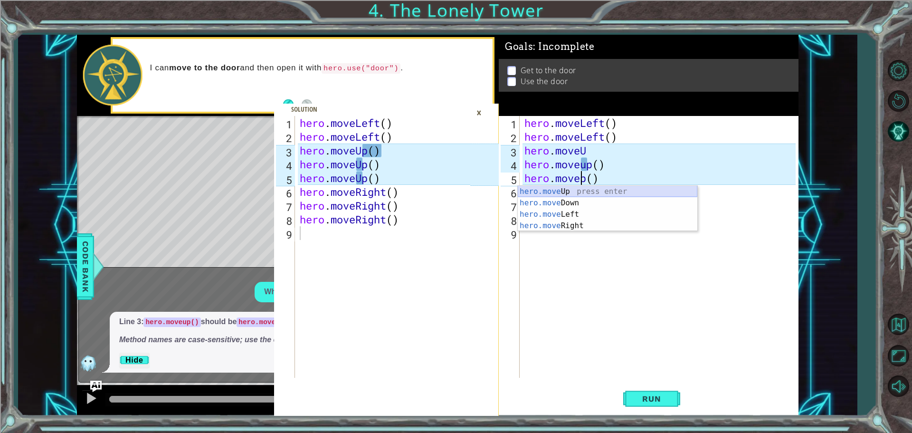
click at [574, 193] on div "hero.move Up press enter hero.move Down press enter hero.move Left press enter …" at bounding box center [606, 220] width 179 height 68
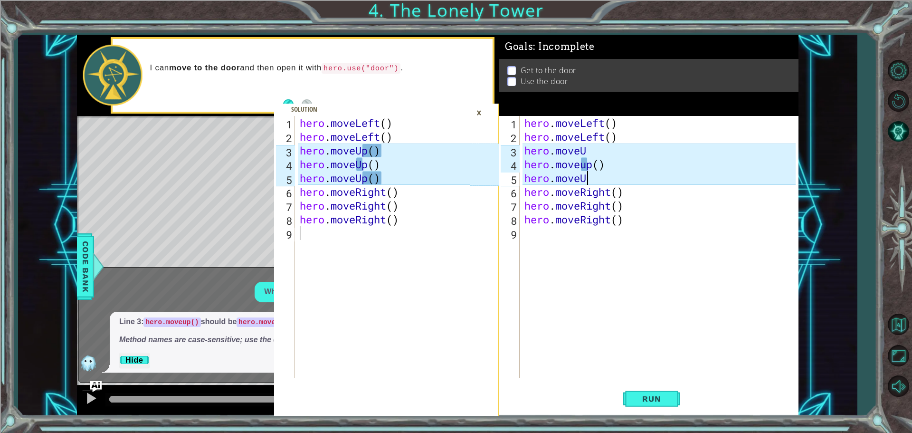
click at [585, 159] on div "hero . moveLeft ( ) hero . moveLeft ( ) hero . moveU hero . moveup ( ) hero . m…" at bounding box center [661, 260] width 278 height 289
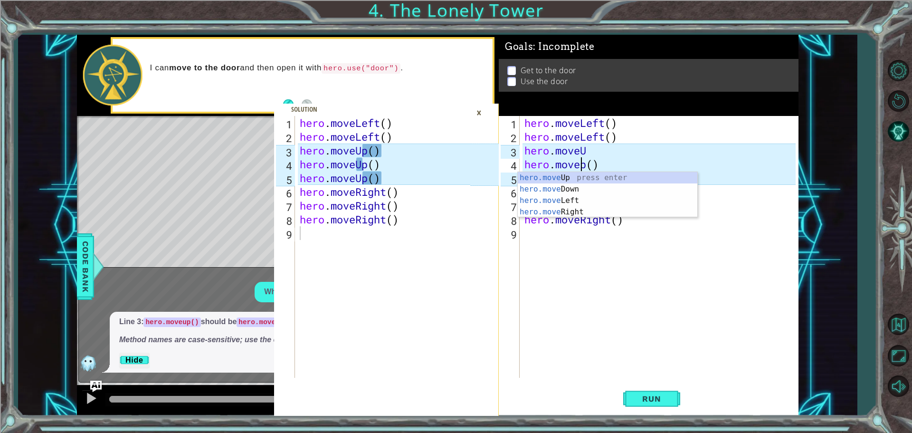
scroll to position [0, 3]
click at [591, 177] on div "hero.moveU p press enter" at bounding box center [606, 189] width 179 height 34
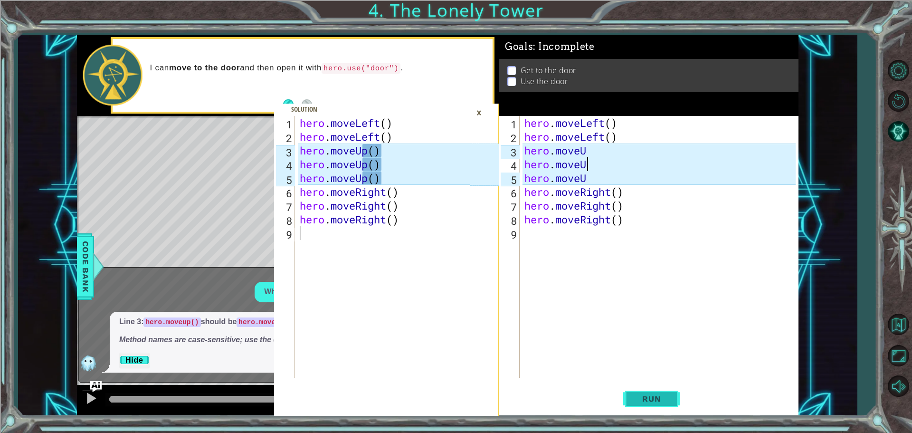
type textarea "hero.moveU"
click at [673, 405] on button "Run" at bounding box center [651, 398] width 57 height 30
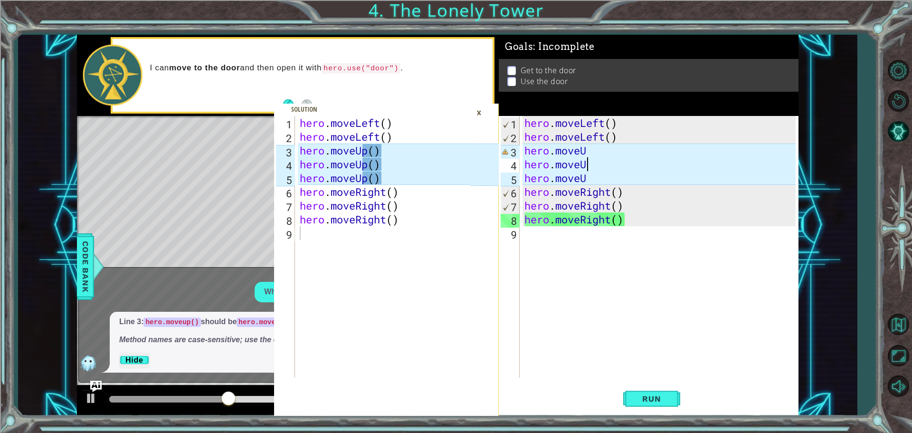
click at [198, 235] on div "Level Map" at bounding box center [296, 256] width 439 height 280
type textarea "hero.moveUp()"
click at [373, 153] on div "hero . moveLeft ( ) hero . moveLeft ( ) hero . moveUp ( ) hero . moveUp ( ) her…" at bounding box center [386, 260] width 177 height 289
click at [382, 149] on div "hero . moveLeft ( ) hero . moveLeft ( ) hero . moveUp ( ) hero . moveUp ( ) her…" at bounding box center [386, 260] width 177 height 289
drag, startPoint x: 382, startPoint y: 149, endPoint x: 279, endPoint y: 148, distance: 103.0
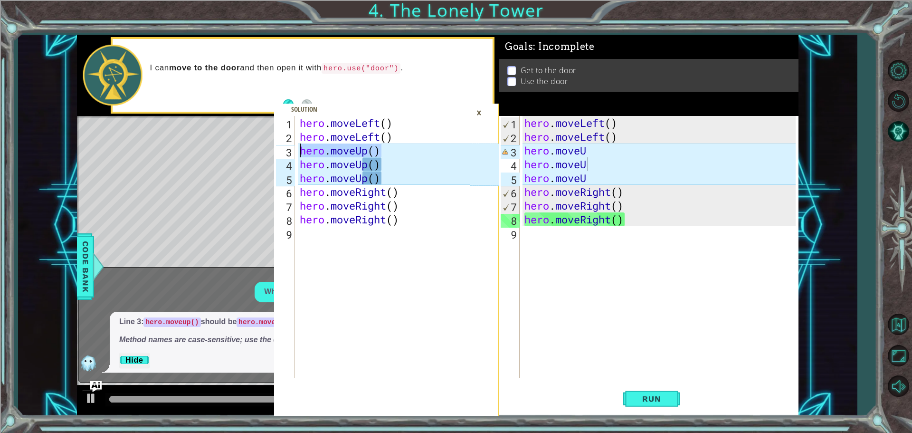
click at [279, 148] on div "hero.moveUp() 1 2 3 4 5 6 7 8 9 hero . moveLeft ( ) hero . moveLeft ( ) hero . …" at bounding box center [372, 247] width 196 height 262
click at [583, 165] on div "hero . moveLeft ( ) hero . moveLeft ( ) hero . moveU hero . moveU hero . moveU …" at bounding box center [661, 260] width 278 height 289
click at [591, 159] on div "hero . moveLeft ( ) hero . moveLeft ( ) hero . moveU hero . moveU hero . moveU …" at bounding box center [661, 260] width 278 height 289
drag, startPoint x: 591, startPoint y: 154, endPoint x: 489, endPoint y: 150, distance: 101.7
click at [489, 150] on div "hero.moveUp() 1 2 3 4 5 6 7 8 9 hero . moveLeft ( ) hero . moveLeft ( ) hero . …" at bounding box center [437, 225] width 721 height 381
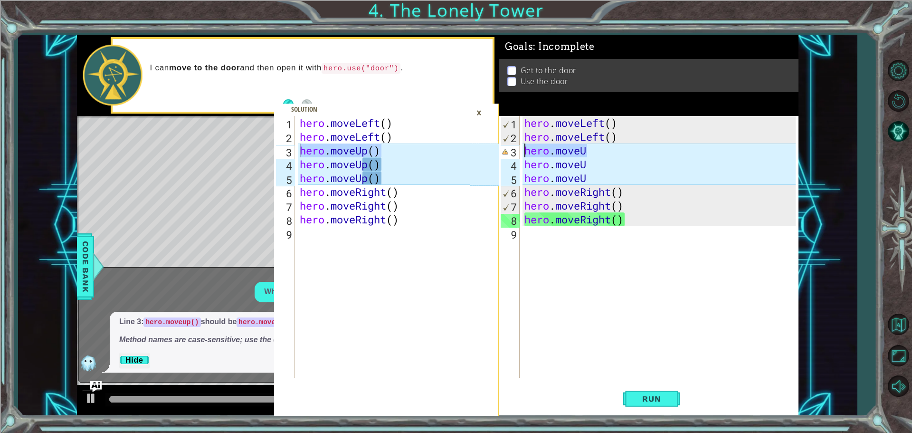
paste textarea "p()"
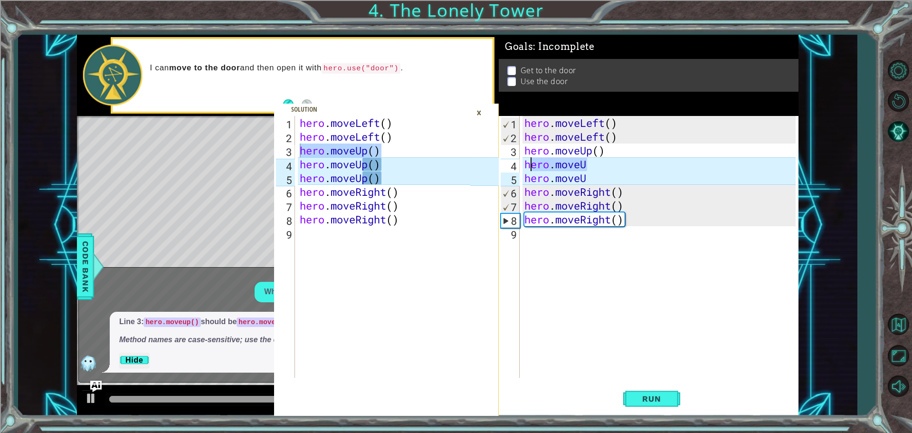
drag, startPoint x: 593, startPoint y: 169, endPoint x: 528, endPoint y: 166, distance: 65.1
click at [528, 166] on div "hero . moveLeft ( ) hero . moveLeft ( ) hero . moveUp ( ) hero . moveU hero . m…" at bounding box center [661, 260] width 278 height 289
click at [589, 163] on div "hero . moveLeft ( ) hero . moveLeft ( ) hero . moveUp ( ) hero . moveU hero . m…" at bounding box center [658, 247] width 273 height 262
drag, startPoint x: 589, startPoint y: 163, endPoint x: 505, endPoint y: 165, distance: 84.5
click at [505, 165] on div "hero.moveU 1 2 3 4 5 6 7 8 9 hero . moveLeft ( ) hero . moveLeft ( ) hero . mov…" at bounding box center [647, 247] width 297 height 262
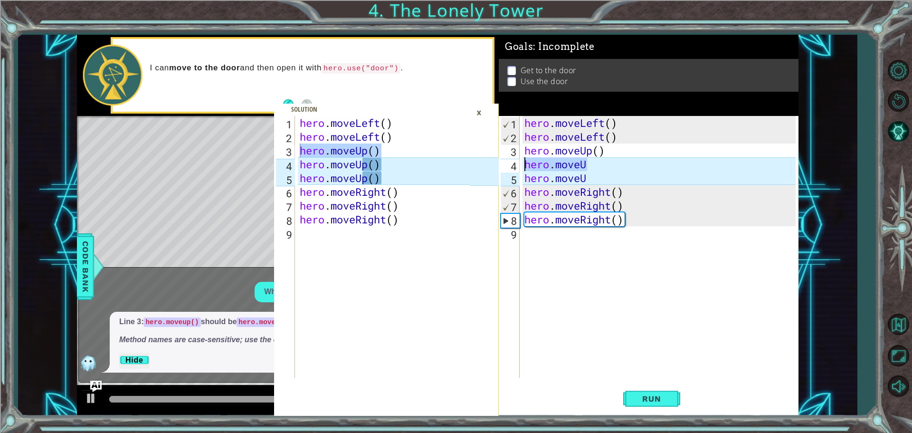
paste textarea "p()"
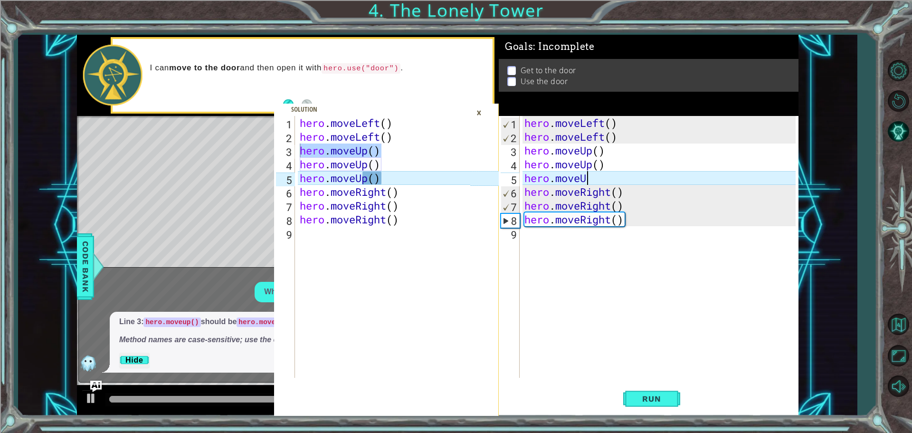
drag, startPoint x: 582, startPoint y: 177, endPoint x: 501, endPoint y: 178, distance: 80.2
click at [501, 178] on div "hero.moveUp() 1 2 3 4 5 6 7 8 9 hero . moveLeft ( ) hero . moveLeft ( ) hero . …" at bounding box center [647, 247] width 297 height 262
paste textarea "p()"
type textarea "hero.moveUp()"
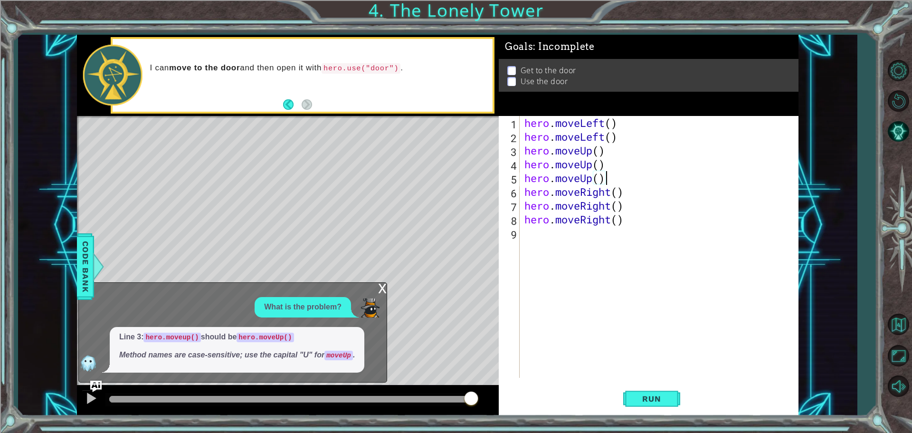
click at [384, 287] on div "x" at bounding box center [382, 286] width 9 height 9
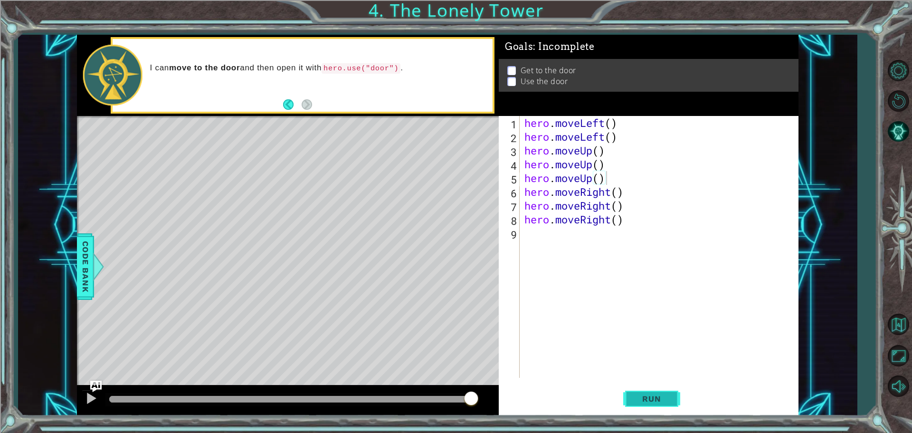
click at [664, 396] on span "Run" at bounding box center [651, 398] width 38 height 9
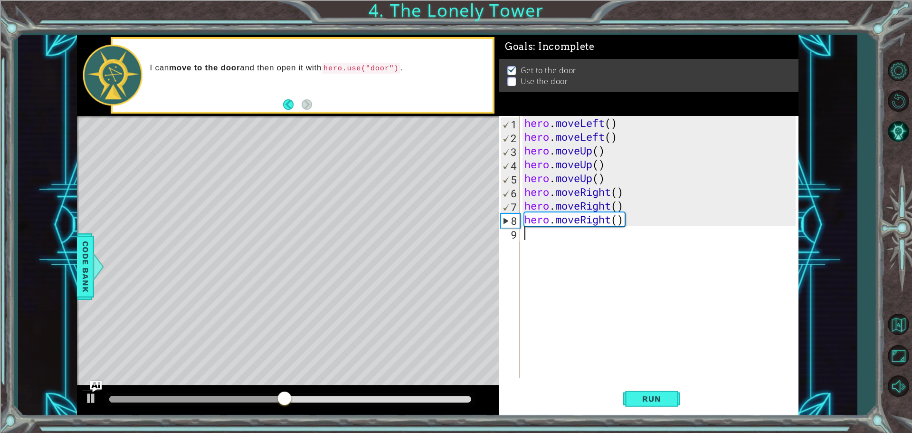
click at [630, 226] on div "hero . moveLeft ( ) hero . moveLeft ( ) hero . moveUp ( ) hero . moveUp ( ) her…" at bounding box center [661, 260] width 278 height 289
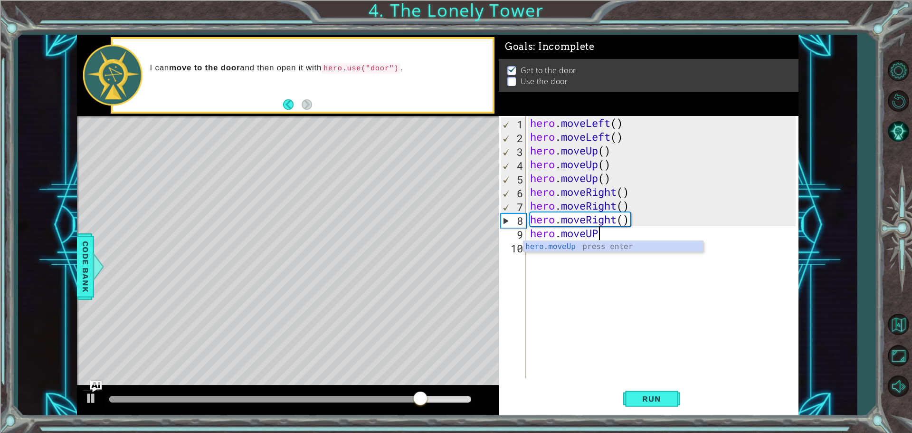
scroll to position [0, 3]
type textarea "hero.moveUP()"
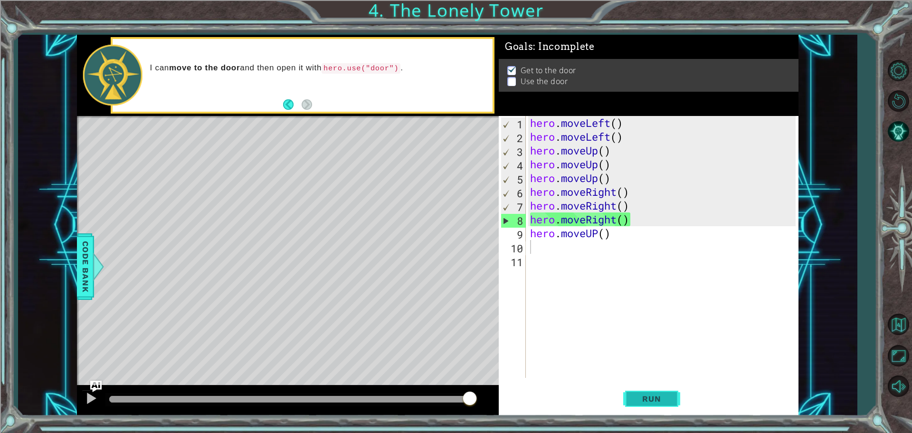
click at [647, 389] on button "Run" at bounding box center [651, 398] width 57 height 30
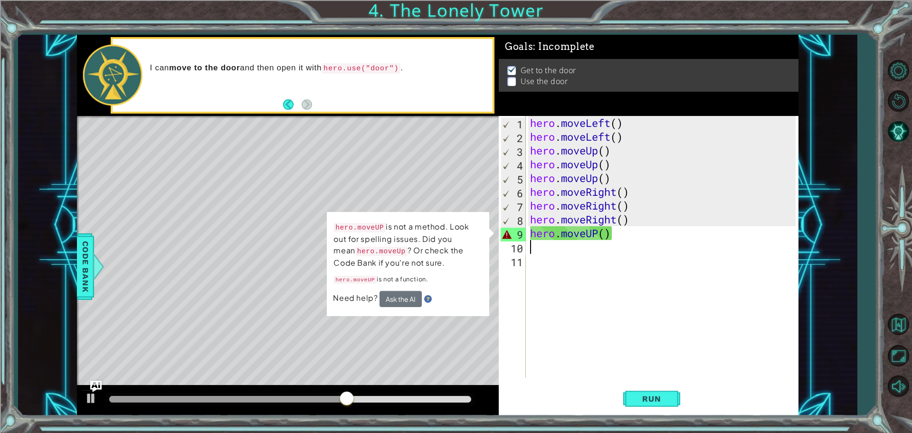
click at [400, 325] on div "Level Map" at bounding box center [296, 256] width 439 height 280
click at [602, 233] on div "hero . moveLeft ( ) hero . moveLeft ( ) hero . moveUp ( ) hero . moveUp ( ) her…" at bounding box center [664, 260] width 272 height 289
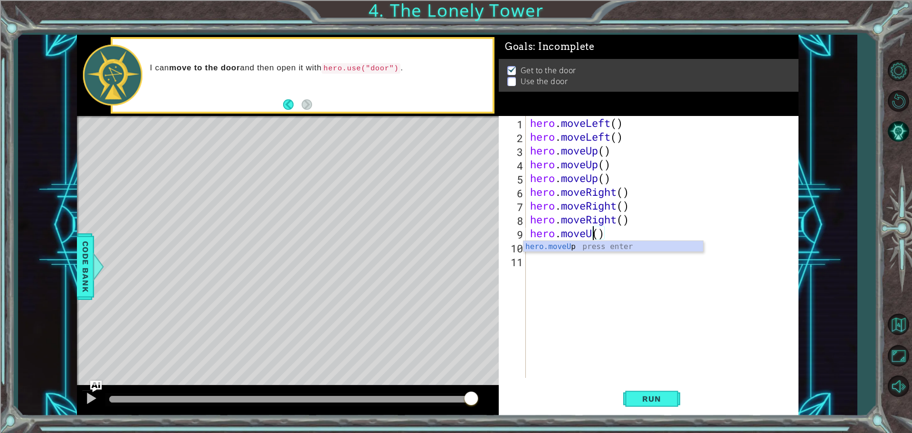
scroll to position [0, 3]
click at [630, 389] on button "Run" at bounding box center [651, 398] width 57 height 30
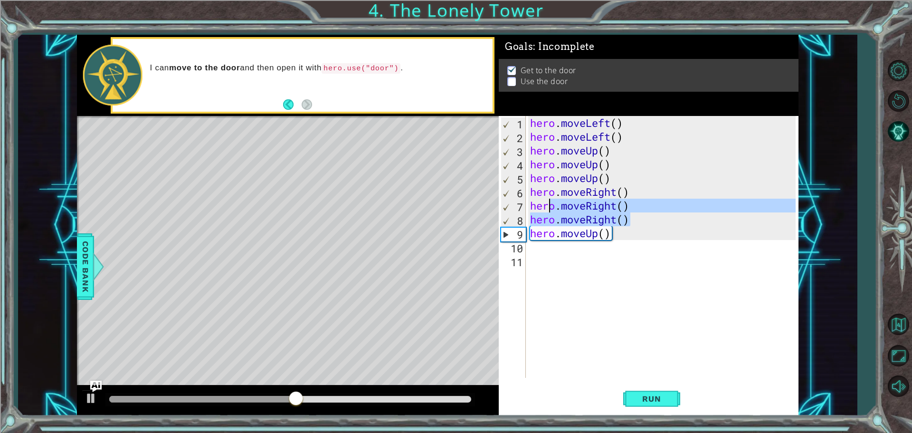
drag, startPoint x: 635, startPoint y: 217, endPoint x: 520, endPoint y: 226, distance: 115.3
click at [522, 226] on div "hero.moveUp() 1 2 3 4 5 6 7 8 9 10 11 hero . moveLeft ( ) hero . moveLeft ( ) h…" at bounding box center [647, 247] width 297 height 262
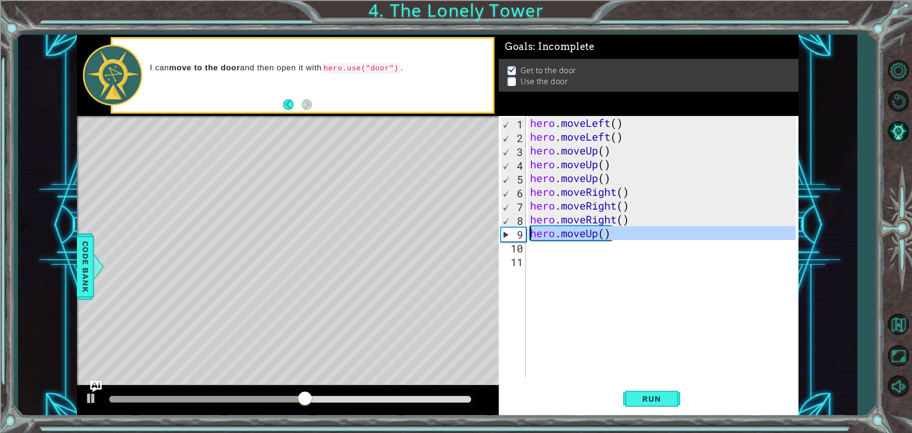
click at [520, 226] on div "8" at bounding box center [513, 221] width 25 height 14
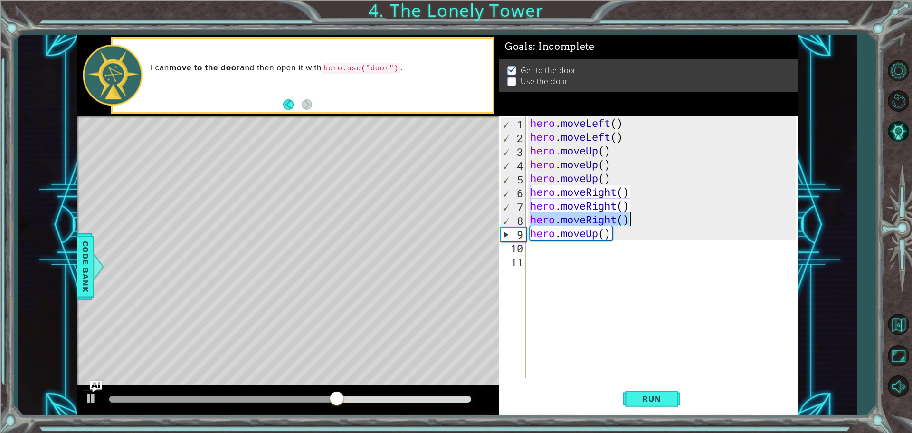
drag, startPoint x: 529, startPoint y: 218, endPoint x: 657, endPoint y: 216, distance: 127.7
click at [657, 216] on div "hero . moveLeft ( ) hero . moveLeft ( ) hero . moveUp ( ) hero . moveUp ( ) her…" at bounding box center [664, 260] width 272 height 289
type textarea "hero.moveRight()"
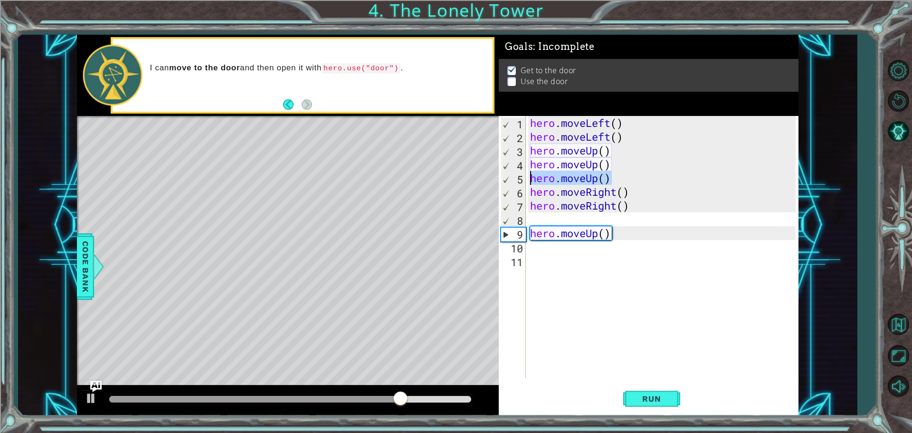
drag, startPoint x: 611, startPoint y: 183, endPoint x: 527, endPoint y: 179, distance: 84.1
click at [527, 179] on div "1 2 3 4 5 6 7 8 9 10 11 hero . moveLeft ( ) hero . moveLeft ( ) hero . moveUp (…" at bounding box center [647, 247] width 297 height 262
type textarea "hero.moveUp()"
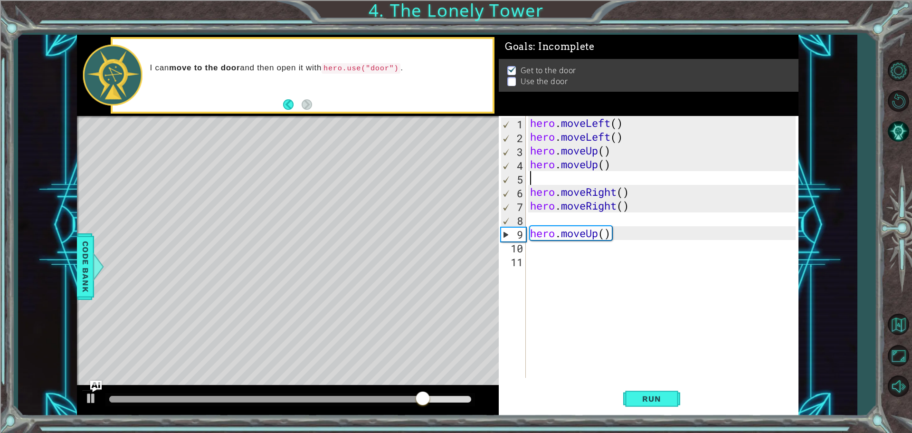
click at [538, 267] on div "hero . moveLeft ( ) hero . moveLeft ( ) hero . moveUp ( ) hero . moveUp ( ) her…" at bounding box center [664, 260] width 272 height 289
click at [540, 254] on div "hero . moveLeft ( ) hero . moveLeft ( ) hero . moveUp ( ) hero . moveUp ( ) her…" at bounding box center [664, 260] width 272 height 289
click at [548, 249] on div "hero . moveLeft ( ) hero . moveLeft ( ) hero . moveUp ( ) hero . moveUp ( ) her…" at bounding box center [664, 260] width 272 height 289
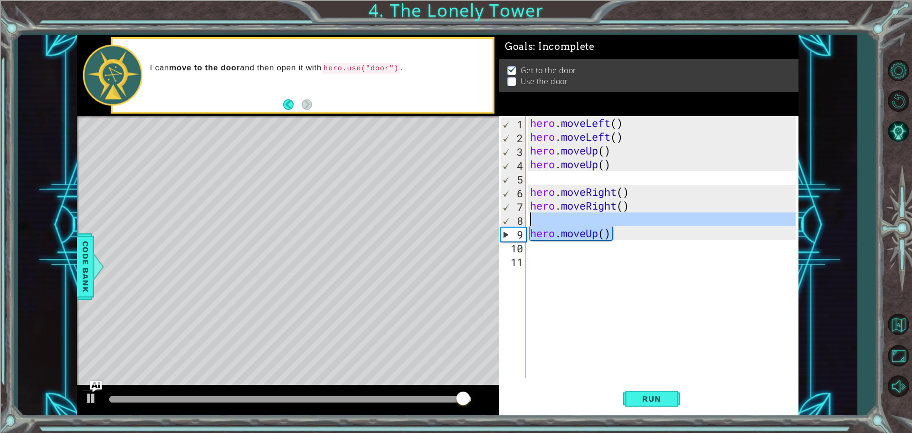
drag, startPoint x: 604, startPoint y: 233, endPoint x: 460, endPoint y: 219, distance: 145.0
click at [460, 219] on div "hero.moveUp() 1 2 3 4 5 6 7 8 9 hero . moveLeft ( ) hero . moveLeft ( ) hero . …" at bounding box center [437, 225] width 721 height 381
type textarea "hero.moveUp()"
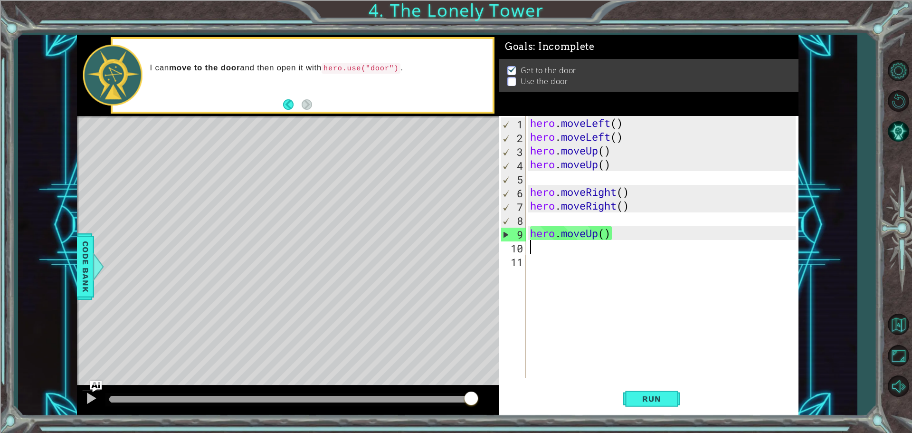
drag, startPoint x: 666, startPoint y: 248, endPoint x: 634, endPoint y: 239, distance: 33.2
click at [666, 248] on div "hero . moveLeft ( ) hero . moveLeft ( ) hero . moveUp ( ) hero . moveUp ( ) her…" at bounding box center [664, 260] width 272 height 289
drag, startPoint x: 634, startPoint y: 239, endPoint x: 530, endPoint y: 239, distance: 103.5
click at [530, 239] on div "hero . moveLeft ( ) hero . moveLeft ( ) hero . moveUp ( ) hero . moveUp ( ) her…" at bounding box center [664, 260] width 272 height 289
type textarea "hero.moveUp()"
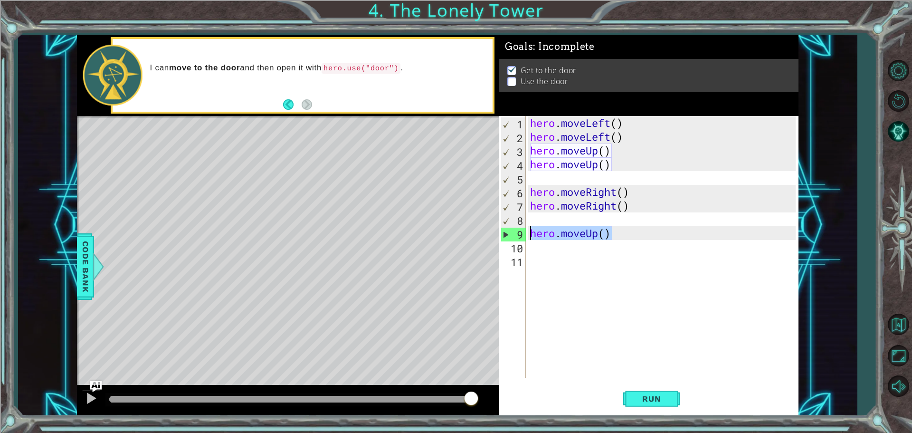
drag, startPoint x: 536, startPoint y: 245, endPoint x: 536, endPoint y: 252, distance: 7.1
click at [536, 251] on div "hero . moveLeft ( ) hero . moveLeft ( ) hero . moveUp ( ) hero . moveUp ( ) her…" at bounding box center [664, 260] width 272 height 289
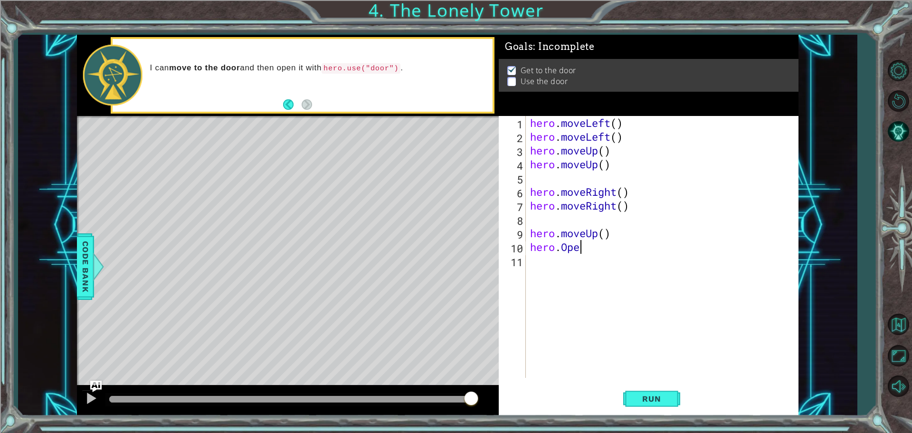
scroll to position [0, 2]
type textarea "hero.Opendoor()"
drag, startPoint x: 635, startPoint y: 397, endPoint x: 637, endPoint y: 391, distance: 6.5
click at [637, 397] on span "Run" at bounding box center [651, 398] width 38 height 9
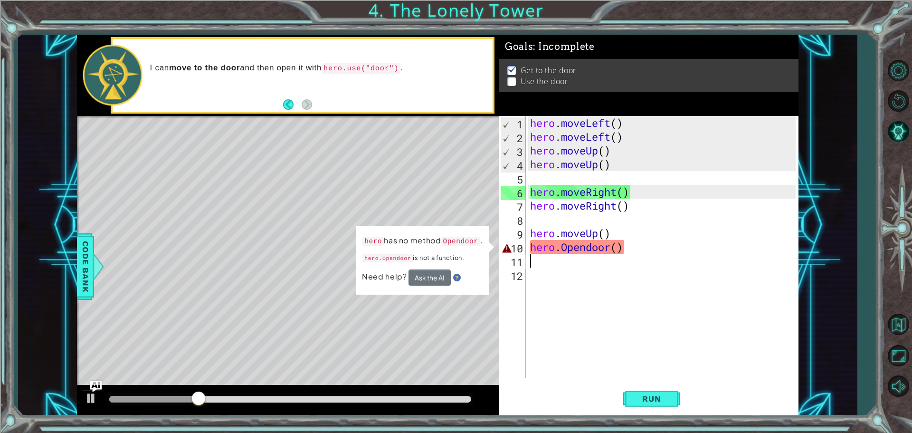
click at [509, 242] on div "10" at bounding box center [512, 248] width 25 height 14
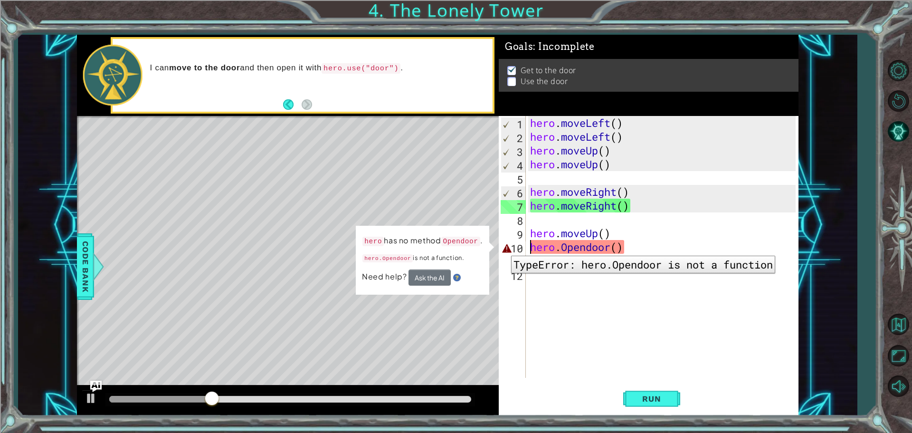
click at [504, 248] on div "10" at bounding box center [512, 248] width 25 height 14
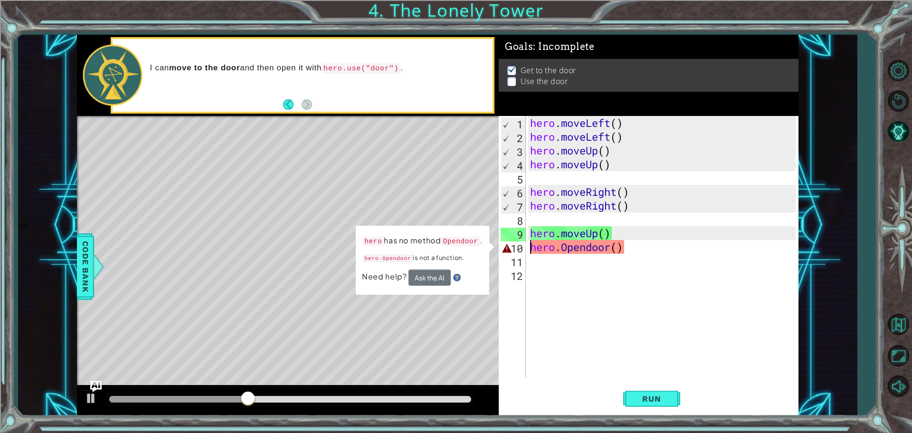
click at [478, 345] on div "Level Map" at bounding box center [296, 256] width 439 height 280
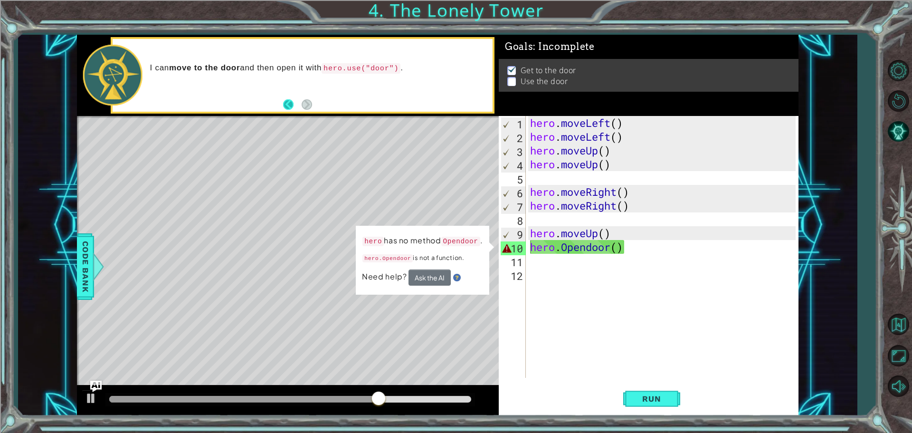
click at [286, 104] on button "Back" at bounding box center [292, 104] width 19 height 10
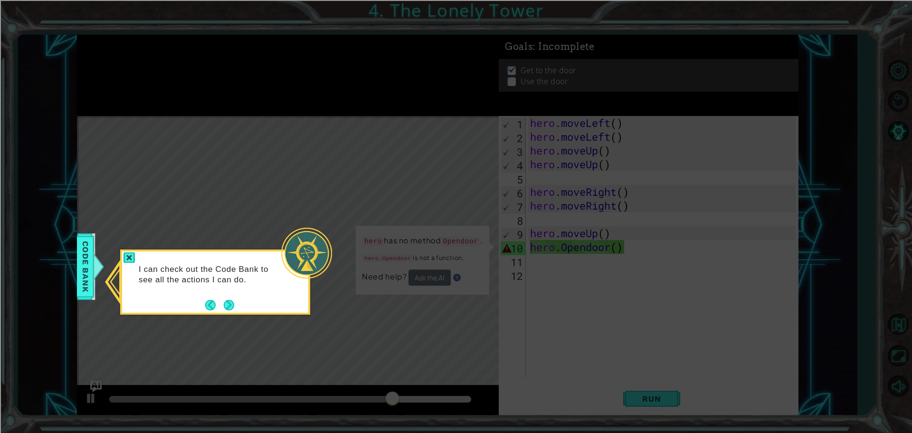
click at [334, 370] on icon at bounding box center [456, 216] width 912 height 433
click at [226, 304] on button "Next" at bounding box center [229, 305] width 10 height 10
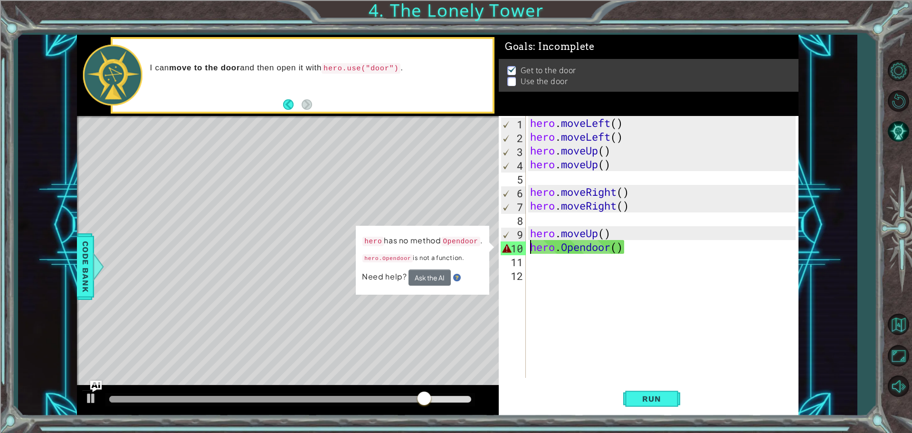
click at [59, 267] on div "hero.moveUp() 1 2 3 4 5 6 7 8 9 hero . moveLeft ( ) hero . moveLeft ( ) hero . …" at bounding box center [437, 225] width 838 height 381
click at [84, 267] on span "Code Bank" at bounding box center [85, 266] width 15 height 58
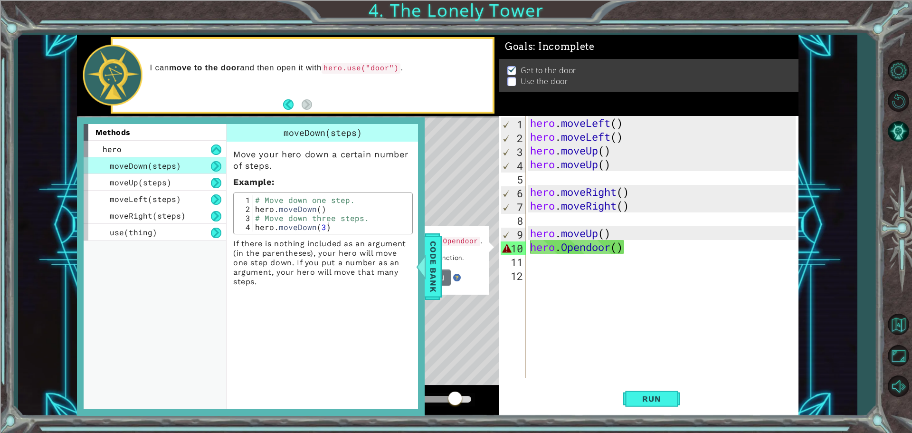
click at [417, 263] on div at bounding box center [420, 266] width 12 height 28
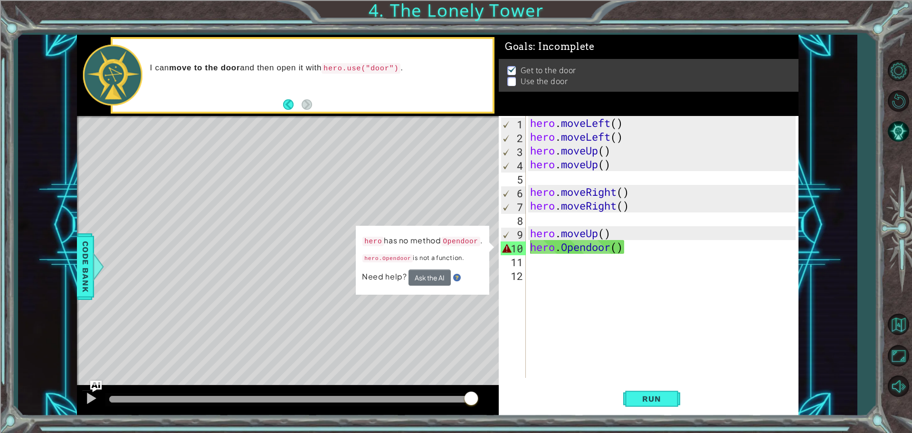
click at [732, 34] on div "hero.moveUp() 1 2 3 4 5 6 7 8 9 hero . moveLeft ( ) hero . moveLeft ( ) hero . …" at bounding box center [456, 216] width 912 height 433
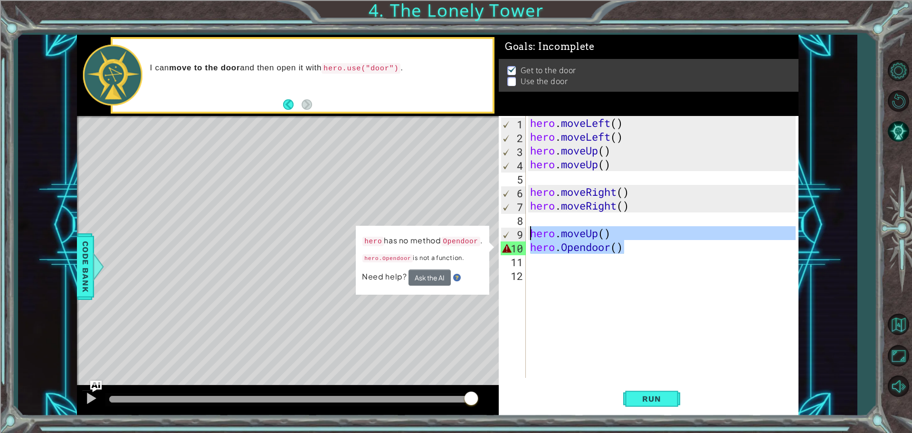
drag, startPoint x: 644, startPoint y: 244, endPoint x: 431, endPoint y: 230, distance: 213.6
click at [431, 230] on div "hero.moveUp() 1 2 3 4 5 6 7 8 9 hero . moveLeft ( ) hero . moveLeft ( ) hero . …" at bounding box center [437, 225] width 721 height 381
click at [473, 223] on div "Level Map" at bounding box center [296, 256] width 439 height 280
drag, startPoint x: 749, startPoint y: 36, endPoint x: 772, endPoint y: 4, distance: 39.7
click at [756, 22] on div "hero.moveUp() 1 2 3 4 5 6 7 8 9 hero . moveLeft ( ) hero . moveLeft ( ) hero . …" at bounding box center [456, 216] width 912 height 433
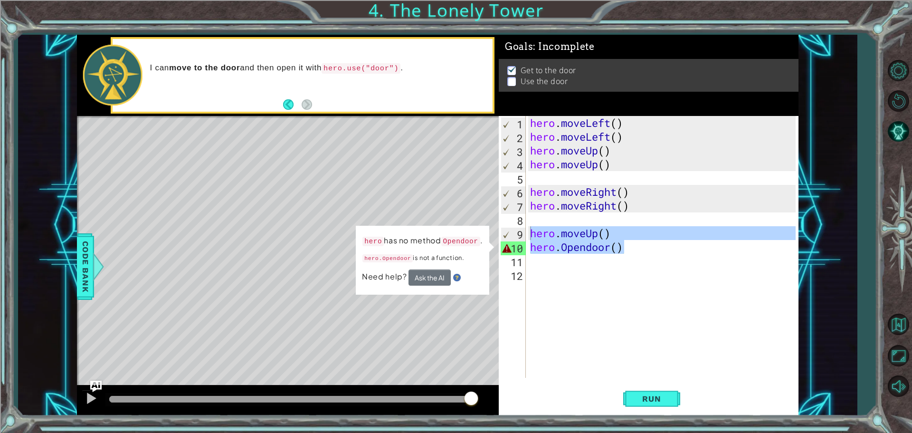
click at [786, 17] on div "hero.moveUp() 1 2 3 4 5 6 7 8 9 hero . moveLeft ( ) hero . moveLeft ( ) hero . …" at bounding box center [456, 216] width 912 height 433
click at [647, 389] on button "Run" at bounding box center [651, 398] width 57 height 30
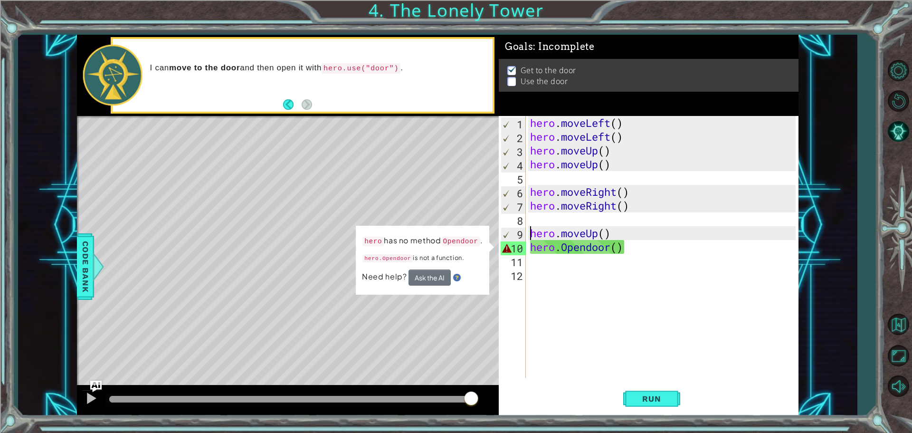
click at [511, 78] on p at bounding box center [511, 81] width 9 height 9
click at [508, 77] on p at bounding box center [511, 81] width 9 height 9
click at [512, 68] on img at bounding box center [511, 70] width 9 height 8
click at [510, 82] on p at bounding box center [511, 81] width 9 height 9
click at [511, 77] on p at bounding box center [511, 81] width 9 height 9
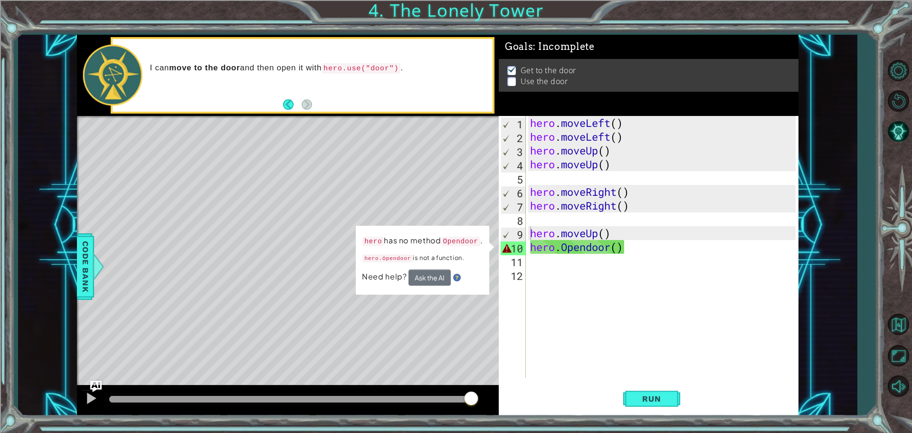
click at [511, 77] on p at bounding box center [511, 81] width 9 height 9
click at [502, 277] on div "12" at bounding box center [512, 276] width 25 height 14
click at [491, 254] on div "Level Map" at bounding box center [296, 256] width 439 height 280
type textarea "hero.Opendoor()"
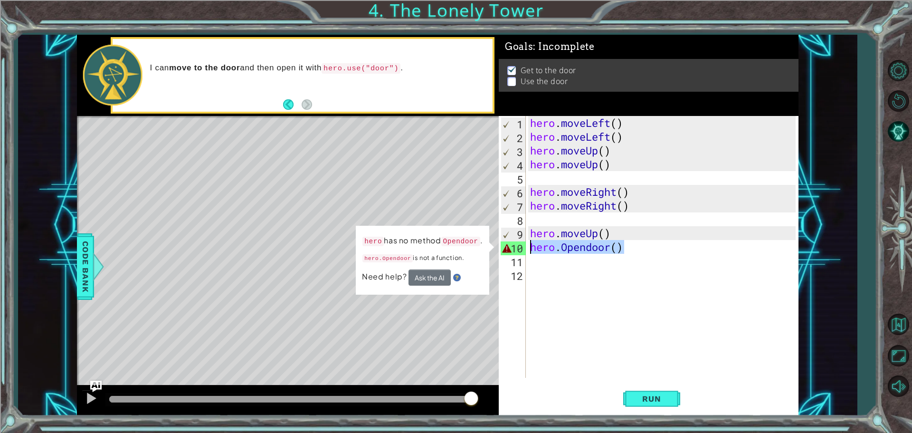
drag, startPoint x: 636, startPoint y: 248, endPoint x: 493, endPoint y: 242, distance: 143.5
click at [490, 249] on div "hero.moveUp() 1 2 3 4 5 6 7 8 9 hero . moveLeft ( ) hero . moveLeft ( ) hero . …" at bounding box center [437, 225] width 721 height 381
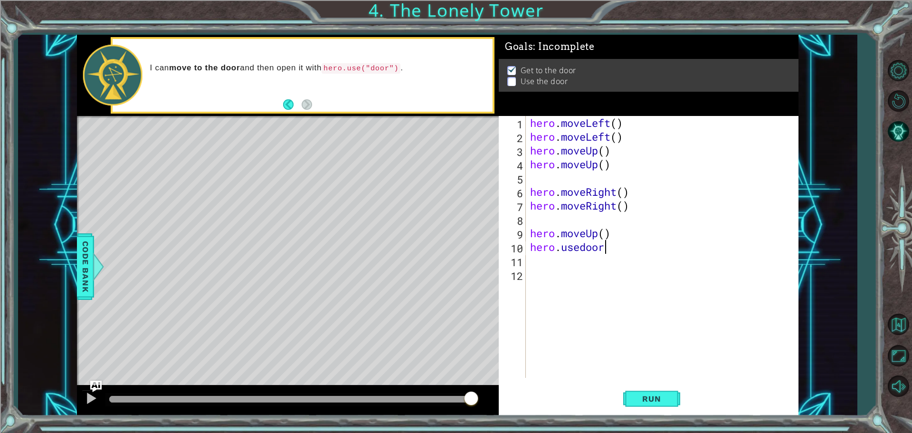
scroll to position [0, 3]
type textarea "hero.usedoor()"
click at [669, 400] on span "Run" at bounding box center [651, 398] width 38 height 9
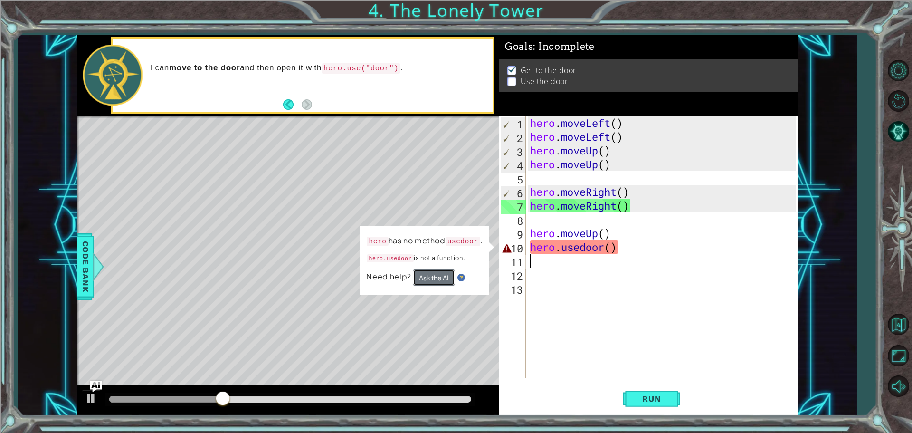
click at [445, 283] on button "Ask the AI" at bounding box center [434, 277] width 42 height 17
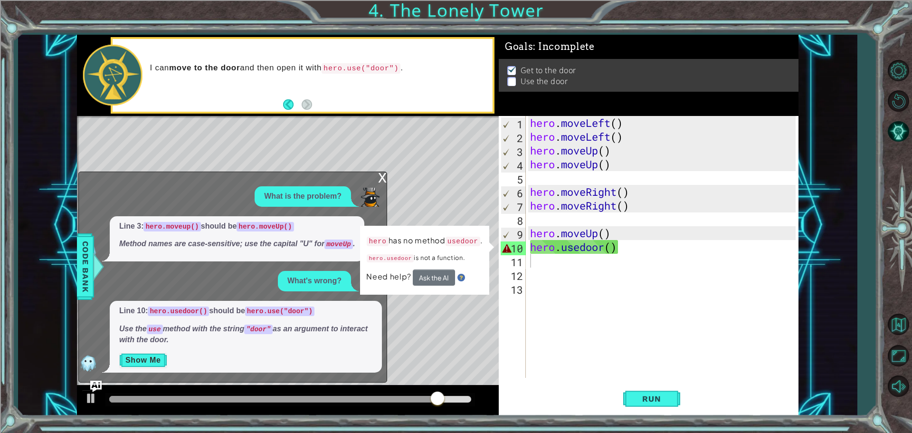
drag, startPoint x: 145, startPoint y: 342, endPoint x: 151, endPoint y: 352, distance: 11.7
click at [145, 342] on em "Use the use method with the string "door" as an argument to interact with the d…" at bounding box center [243, 333] width 248 height 19
click at [151, 354] on button "Show Me" at bounding box center [143, 359] width 48 height 15
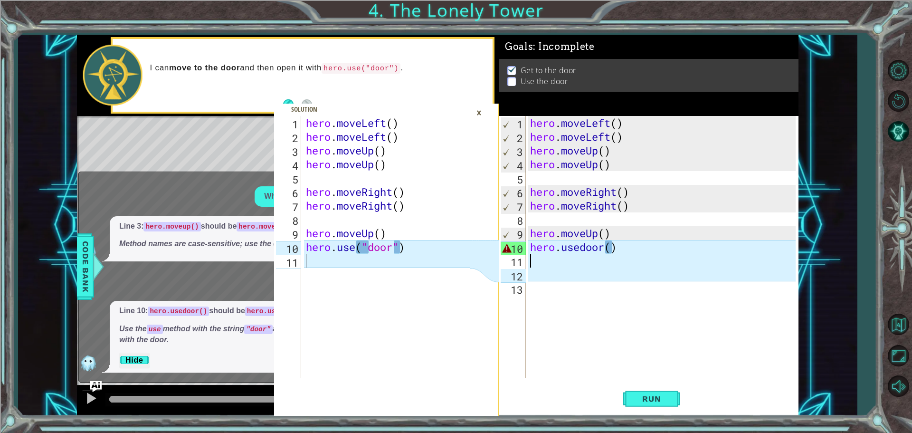
click at [613, 244] on div "hero . moveLeft ( ) hero . moveLeft ( ) hero . moveUp ( ) hero . moveUp ( ) her…" at bounding box center [664, 260] width 272 height 289
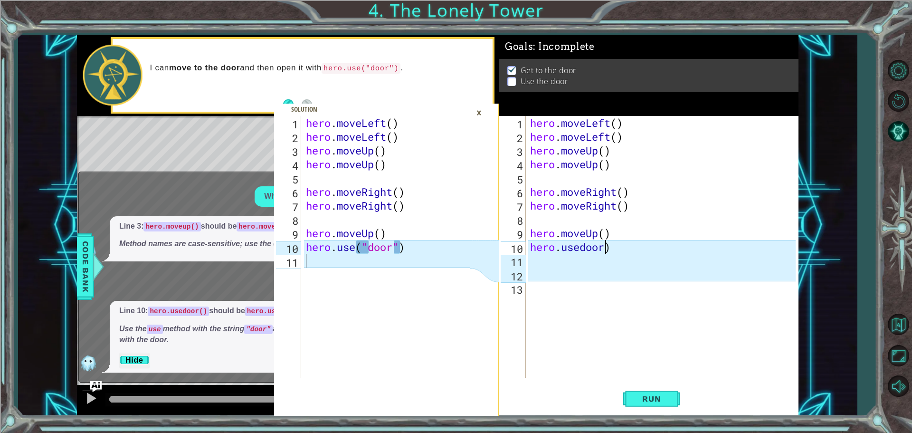
click at [577, 247] on div "hero . moveLeft ( ) hero . moveLeft ( ) hero . moveUp ( ) hero . moveUp ( ) her…" at bounding box center [664, 260] width 272 height 289
click at [615, 247] on div "hero . moveLeft ( ) hero . moveLeft ( ) hero . moveUp ( ) hero . moveUp ( ) her…" at bounding box center [664, 260] width 272 height 289
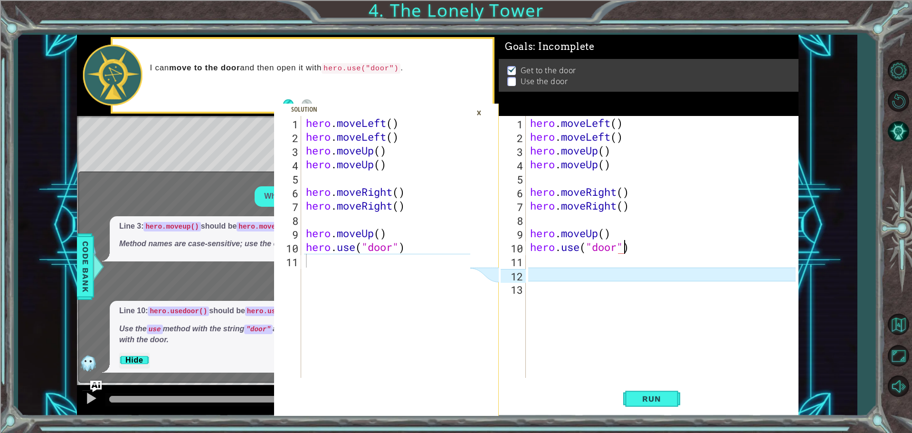
scroll to position [0, 4]
click at [684, 401] on div "Run" at bounding box center [651, 398] width 300 height 30
click at [684, 397] on div "Run" at bounding box center [651, 398] width 300 height 30
click at [639, 396] on span "Run" at bounding box center [651, 398] width 38 height 9
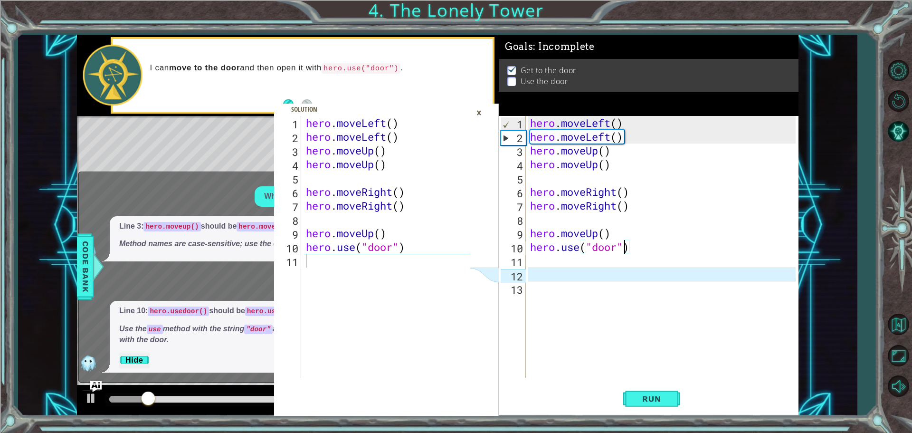
click at [477, 113] on div "×" at bounding box center [478, 112] width 15 height 16
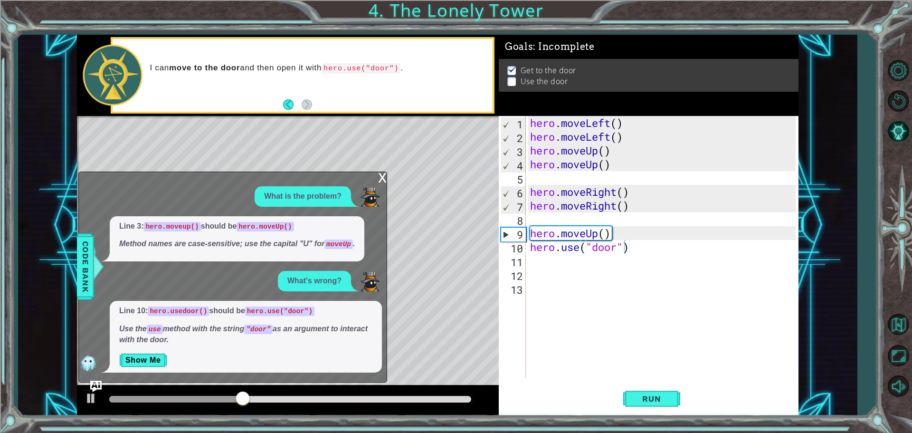
click at [385, 178] on div "x" at bounding box center [382, 176] width 9 height 9
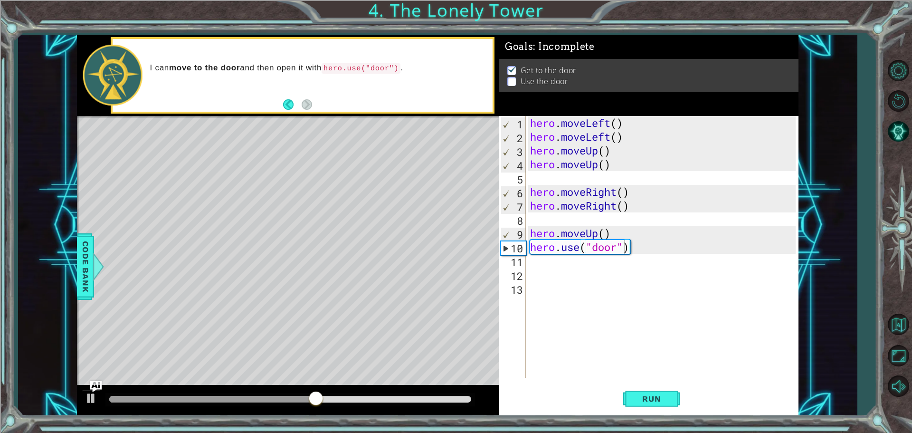
scroll to position [0, 3]
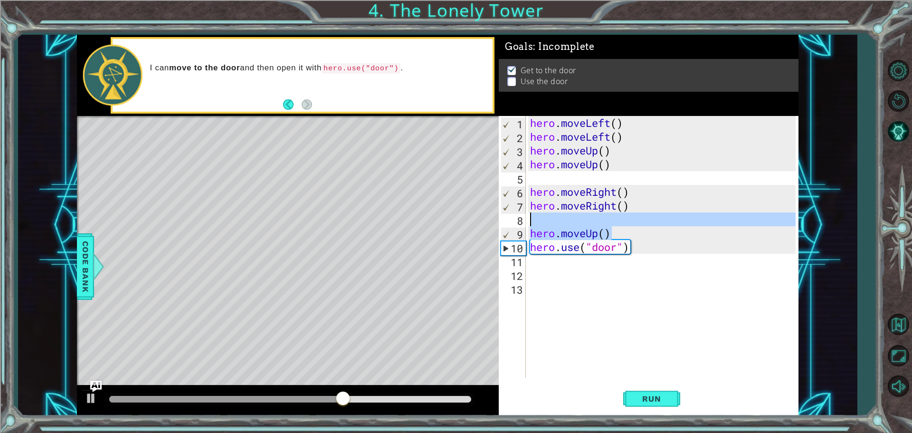
drag, startPoint x: 615, startPoint y: 230, endPoint x: 503, endPoint y: 221, distance: 112.9
click at [503, 221] on div "hero.moveUp() 1 2 3 4 5 6 7 8 9 10 11 12 13 hero . moveLeft ( ) hero . moveLeft…" at bounding box center [647, 247] width 297 height 262
type textarea "="
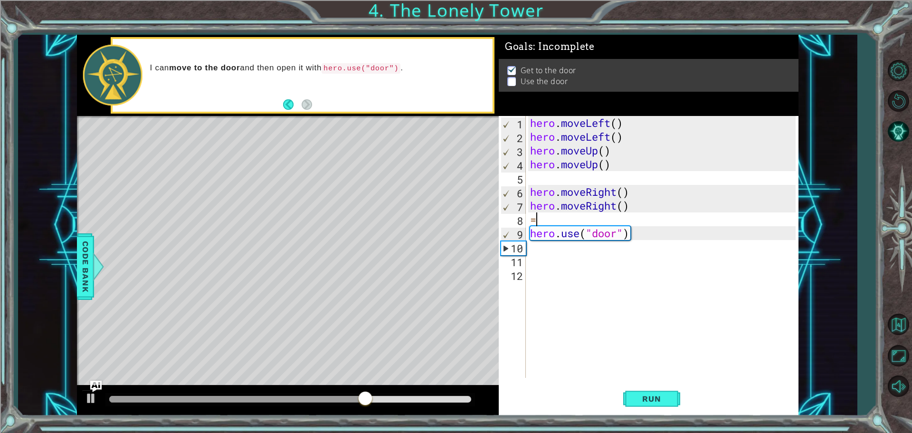
scroll to position [0, 0]
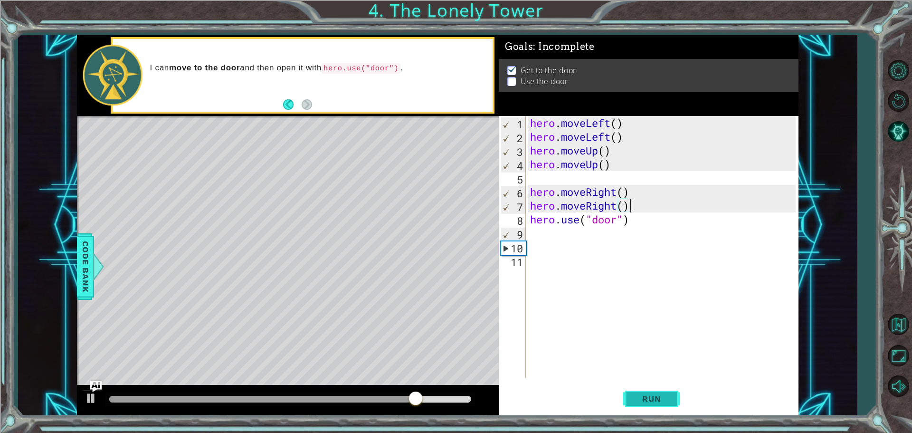
type textarea "hero.moveRight()"
click at [659, 403] on span "Run" at bounding box center [651, 398] width 38 height 9
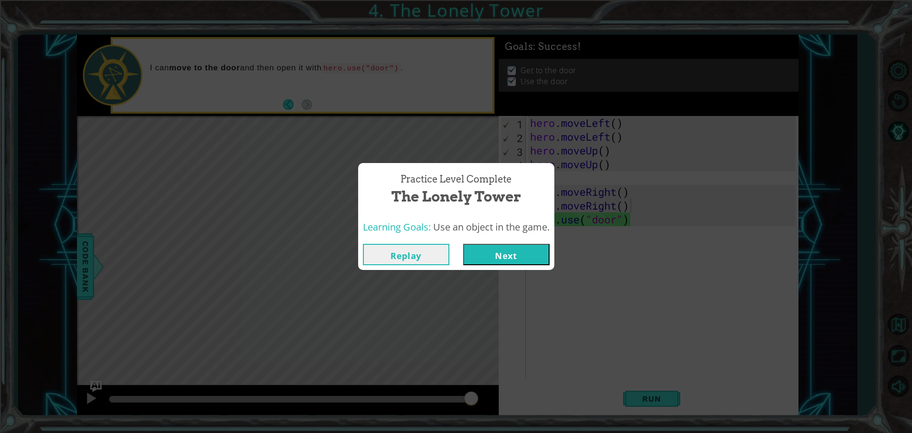
click at [522, 244] on button "Next" at bounding box center [506, 254] width 86 height 21
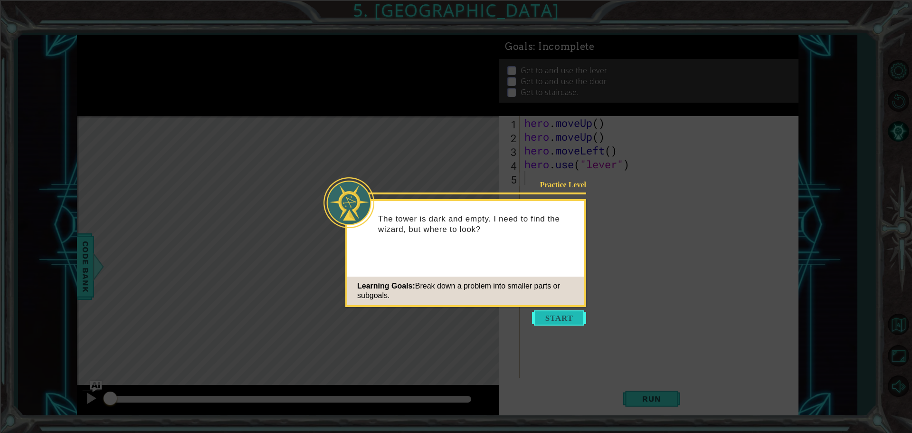
click at [563, 320] on button "Start" at bounding box center [559, 317] width 54 height 15
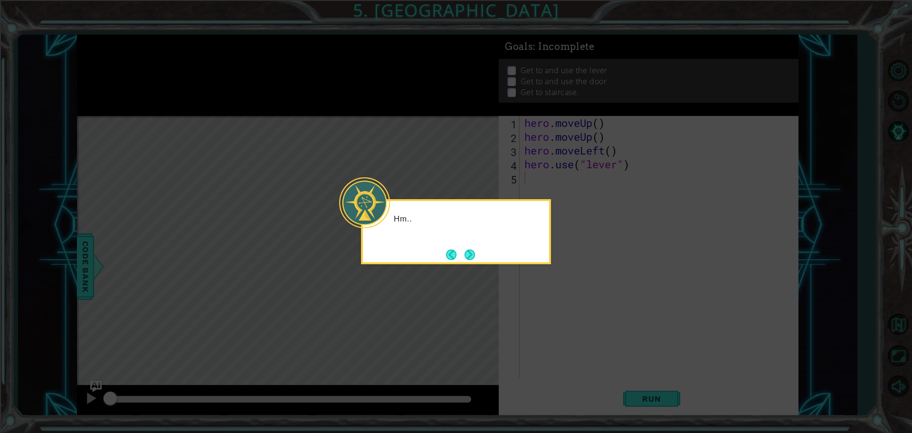
drag, startPoint x: 393, startPoint y: 268, endPoint x: 414, endPoint y: 258, distance: 22.9
click at [399, 264] on icon at bounding box center [456, 216] width 912 height 433
click at [442, 250] on div "Hm... let's" at bounding box center [456, 231] width 190 height 65
drag, startPoint x: 469, startPoint y: 272, endPoint x: 467, endPoint y: 260, distance: 11.6
click at [467, 262] on body "1 ההההההההההההההההההההההההההההההההההההההההההההההההההההההההההההההההההההההההההההה…" at bounding box center [456, 216] width 912 height 433
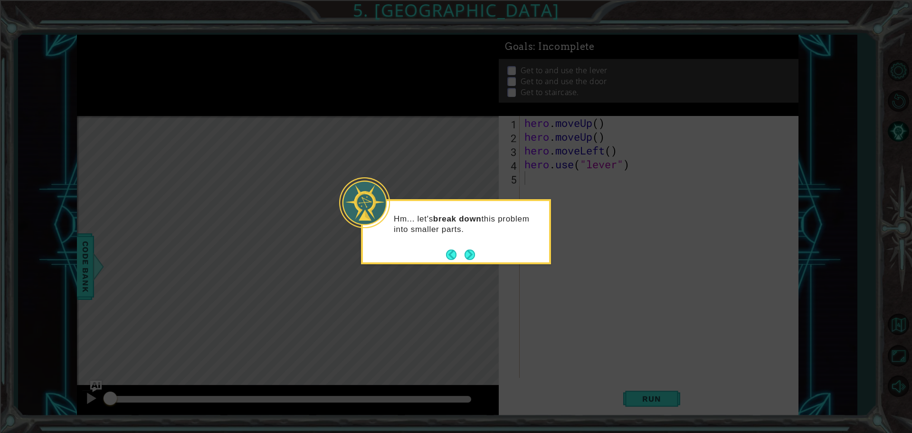
drag, startPoint x: 467, startPoint y: 260, endPoint x: 487, endPoint y: 273, distance: 23.7
click at [468, 259] on footer at bounding box center [460, 254] width 29 height 14
drag, startPoint x: 639, startPoint y: 395, endPoint x: 649, endPoint y: 341, distance: 55.0
click at [641, 379] on icon at bounding box center [456, 216] width 912 height 433
